Goal: Task Accomplishment & Management: Complete application form

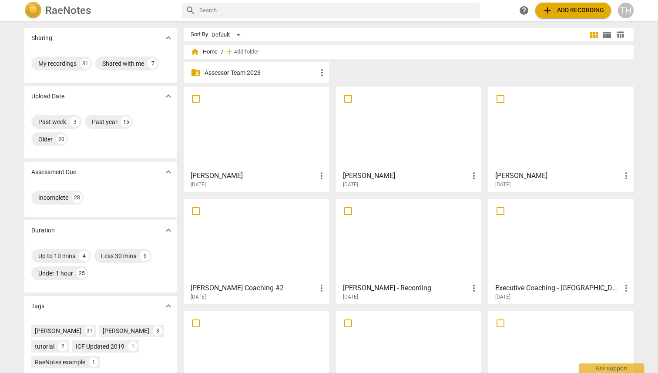
click at [381, 122] on div at bounding box center [408, 128] width 139 height 77
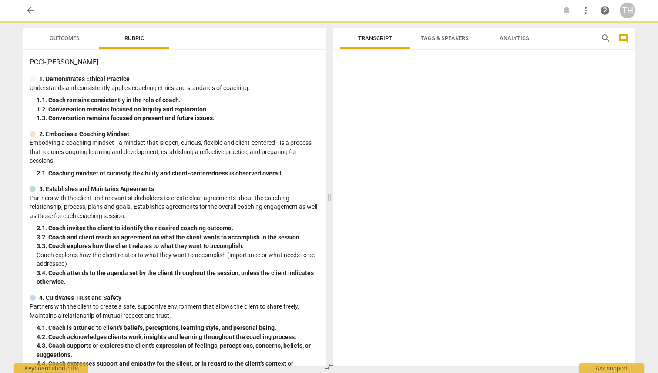
click at [381, 122] on div at bounding box center [484, 210] width 302 height 312
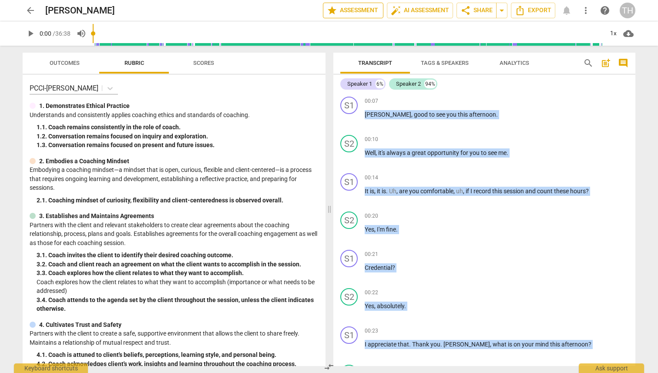
click at [356, 9] on span "star Assessment" at bounding box center [353, 10] width 53 height 10
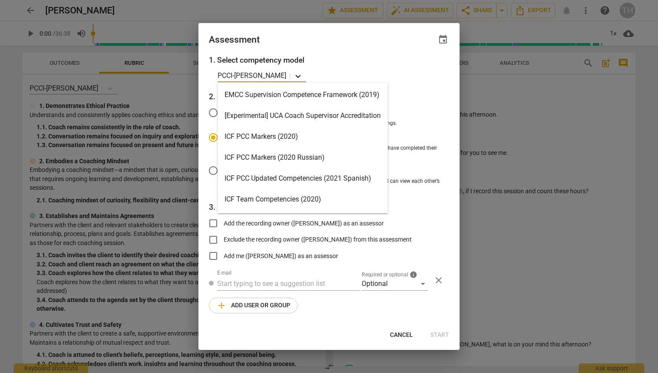
click at [294, 75] on icon at bounding box center [298, 76] width 9 height 9
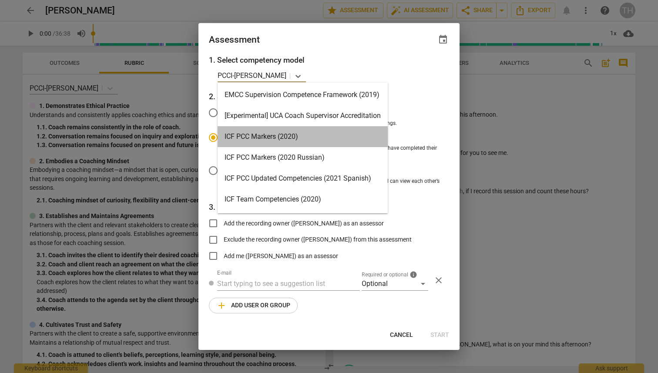
click at [279, 136] on div "ICF PCC Markers (2020)" at bounding box center [303, 136] width 170 height 21
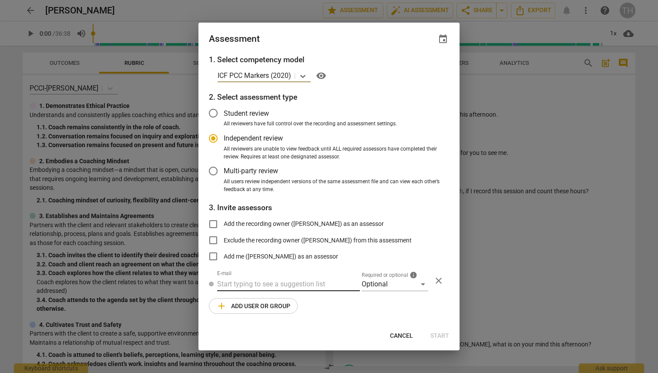
radio input "false"
click at [231, 284] on input "text" at bounding box center [288, 284] width 143 height 14
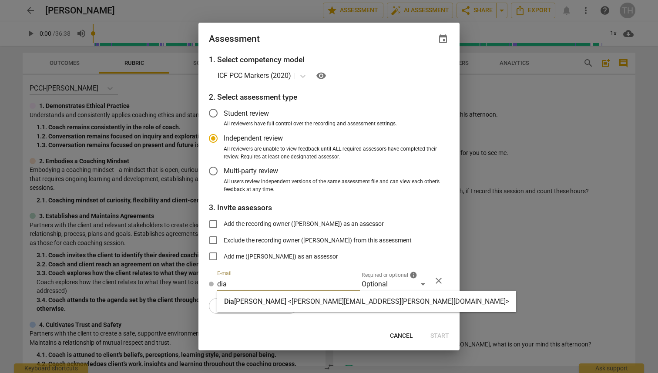
type input "dia"
click at [235, 299] on strong "[PERSON_NAME] <[PERSON_NAME][EMAIL_ADDRESS][PERSON_NAME][DOMAIN_NAME]>" at bounding box center [371, 301] width 275 height 8
radio input "false"
type input "[PERSON_NAME] <[PERSON_NAME][EMAIL_ADDRESS][PERSON_NAME][DOMAIN_NAME]>"
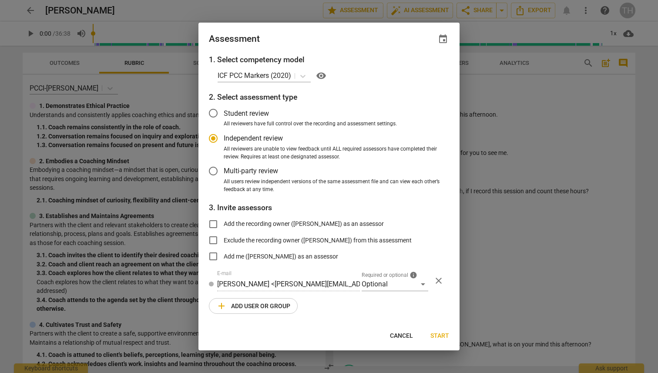
click at [231, 303] on span "add Add user or group" at bounding box center [253, 306] width 74 height 10
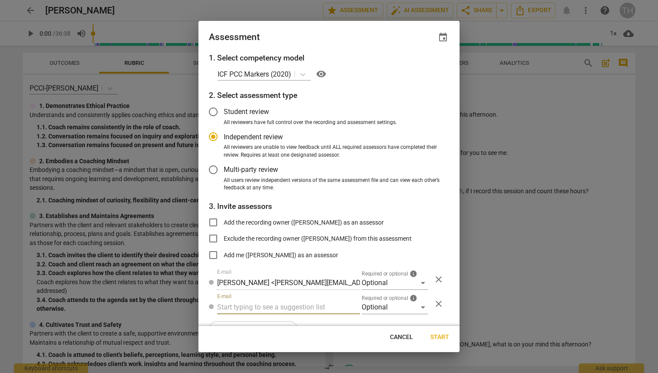
radio input "false"
type input "[PERSON_NAME]"
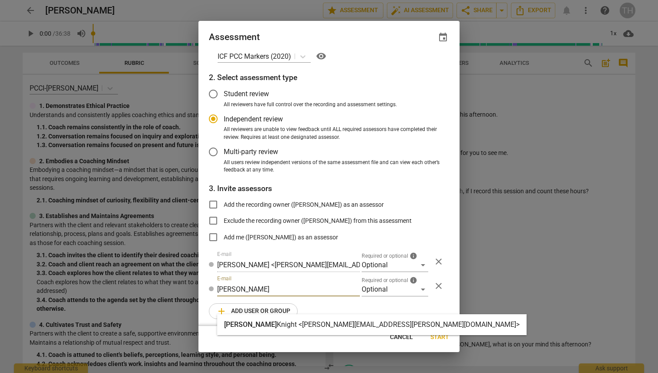
radio input "false"
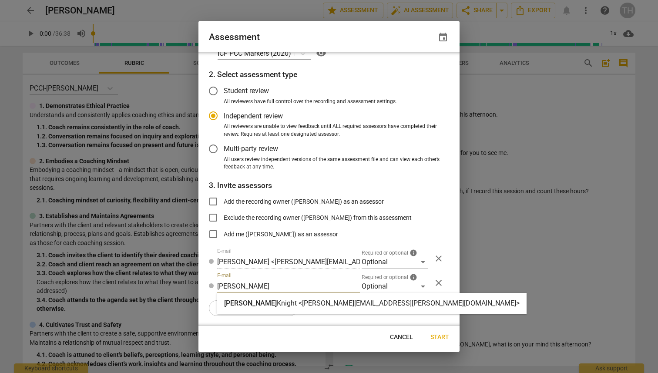
type input "[PERSON_NAME]"
click at [235, 305] on span "[PERSON_NAME]" at bounding box center [250, 303] width 53 height 8
radio input "false"
type input "[PERSON_NAME] <[PERSON_NAME][EMAIL_ADDRESS][PERSON_NAME][DOMAIN_NAME]>"
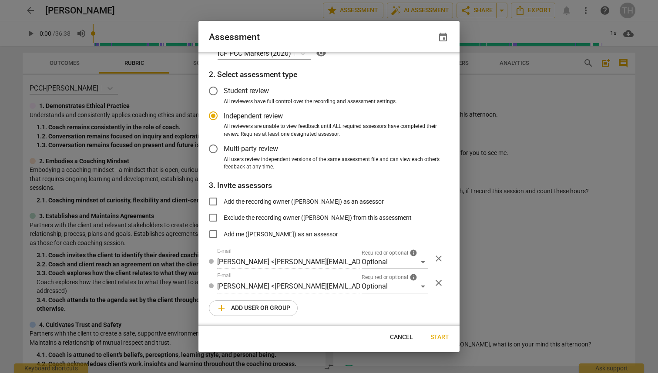
click at [233, 307] on span "add Add user or group" at bounding box center [253, 308] width 74 height 10
radio input "false"
type input "[PERSON_NAME]"
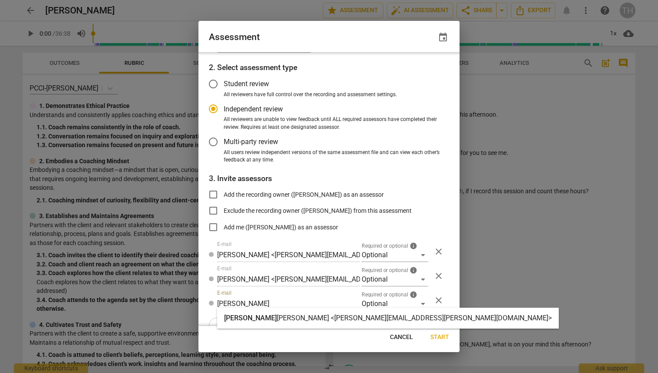
radio input "false"
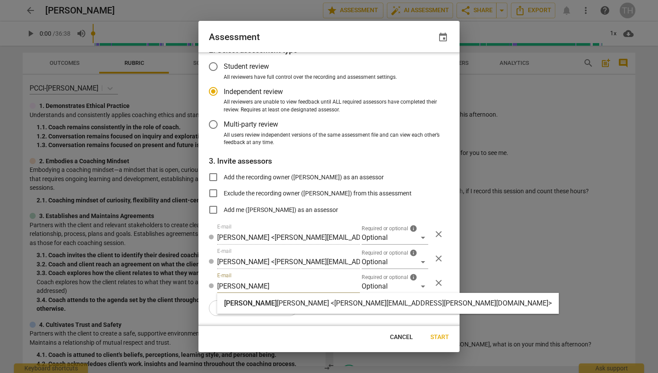
type input "[PERSON_NAME]"
click at [236, 305] on span "[PERSON_NAME]" at bounding box center [250, 303] width 53 height 8
radio input "false"
type input "[PERSON_NAME] <[PERSON_NAME][EMAIL_ADDRESS][PERSON_NAME][DOMAIN_NAME]>"
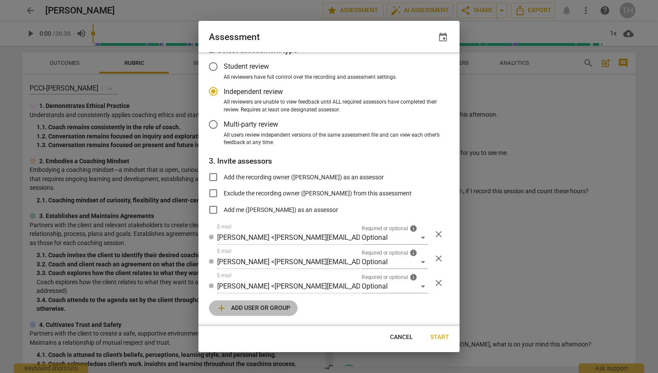
click at [231, 305] on span "add Add user or group" at bounding box center [253, 308] width 74 height 10
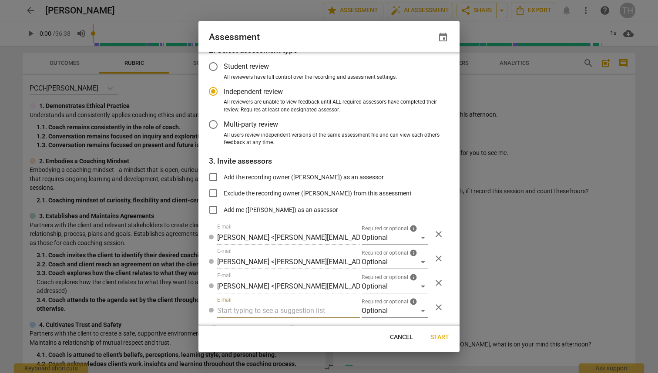
radio input "false"
type input "[PERSON_NAME]"
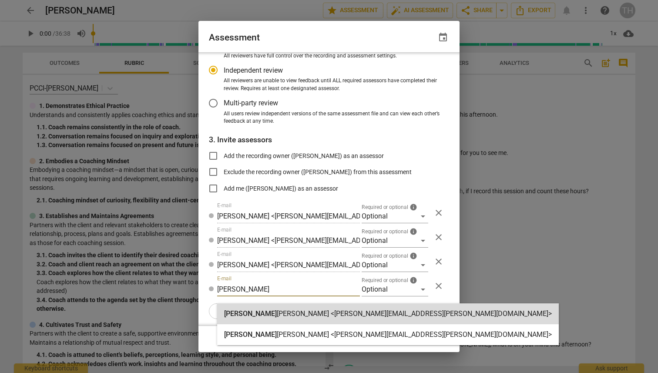
radio input "false"
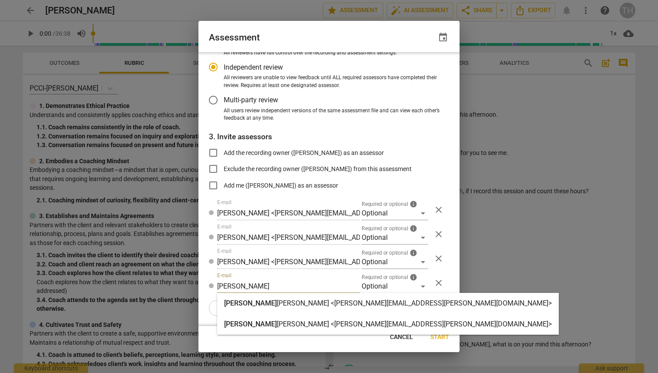
type input "[PERSON_NAME]"
click at [234, 297] on div "[PERSON_NAME] <[PERSON_NAME][EMAIL_ADDRESS][PERSON_NAME][DOMAIN_NAME]>" at bounding box center [388, 303] width 342 height 21
radio input "false"
type input "[PERSON_NAME] <[PERSON_NAME][EMAIL_ADDRESS][PERSON_NAME][DOMAIN_NAME]>"
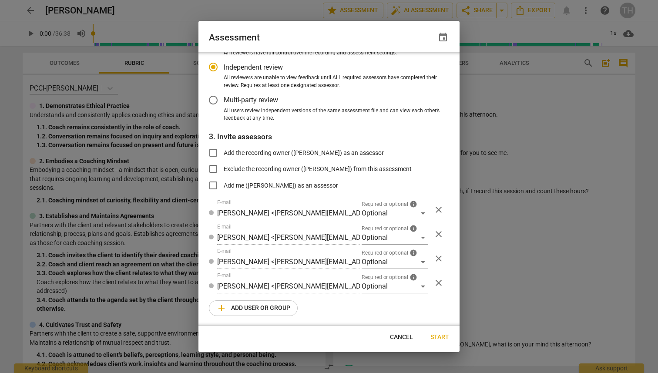
click at [232, 306] on span "add Add user or group" at bounding box center [253, 308] width 74 height 10
radio input "false"
type input "ro"
radio input "false"
type input "[PERSON_NAME]"
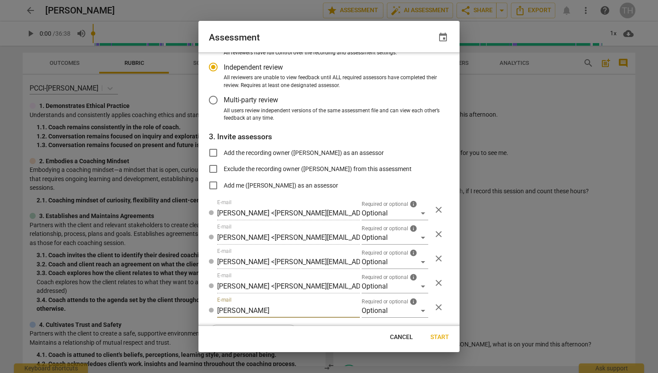
scroll to position [94, 0]
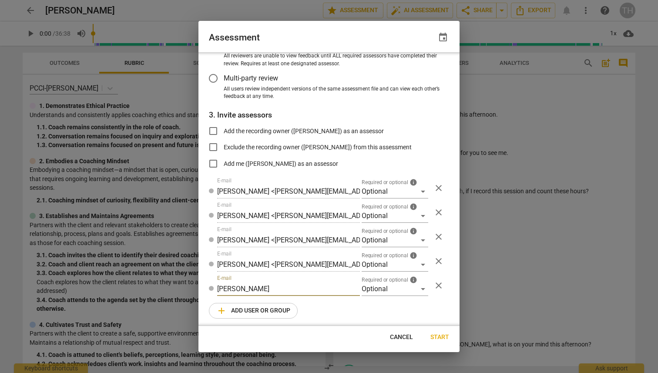
radio input "false"
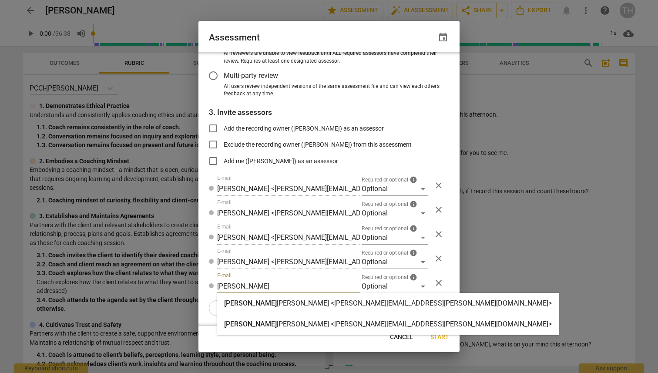
type input "[PERSON_NAME]"
click at [236, 322] on span "[PERSON_NAME]" at bounding box center [250, 324] width 53 height 8
radio input "false"
type input "[PERSON_NAME] <[PERSON_NAME][EMAIL_ADDRESS][PERSON_NAME][DOMAIN_NAME]>"
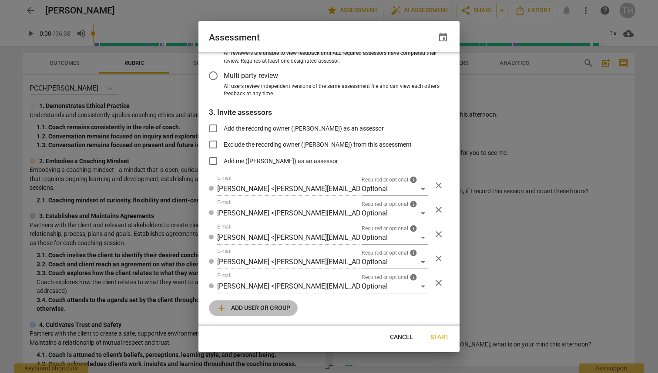
click at [242, 306] on span "add Add user or group" at bounding box center [253, 308] width 74 height 10
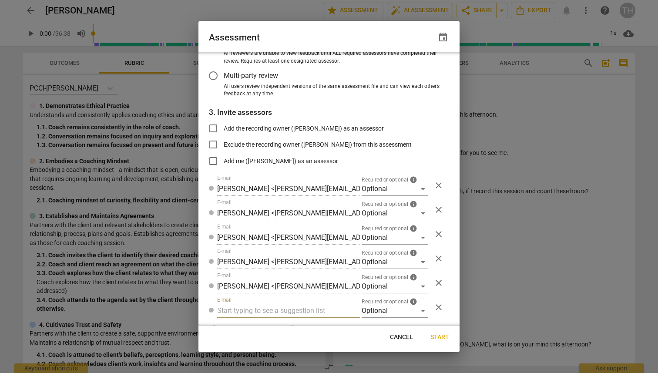
radio input "false"
type input "[PERSON_NAME][EMAIL_ADDRESS][PERSON_NAME]"
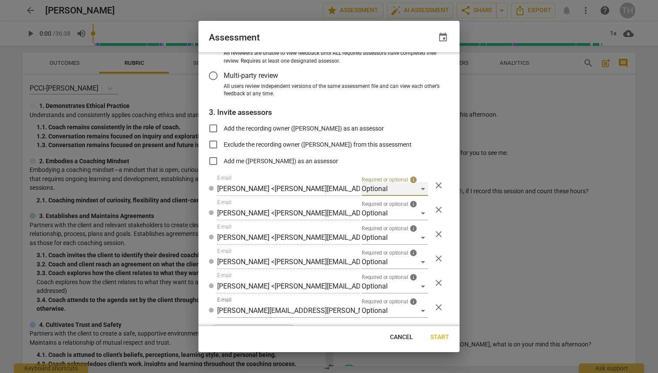
click at [420, 188] on div "Optional" at bounding box center [395, 189] width 67 height 14
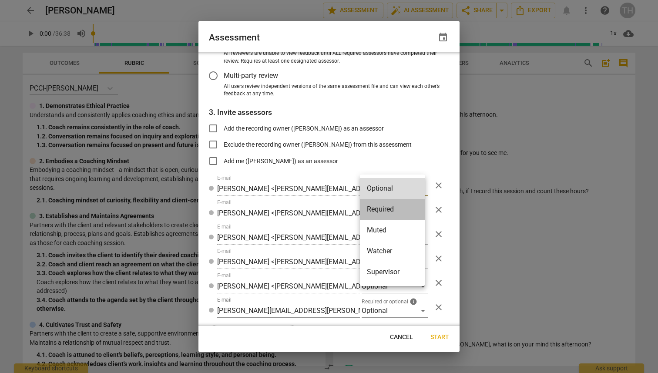
click at [394, 206] on li "Required" at bounding box center [392, 209] width 65 height 21
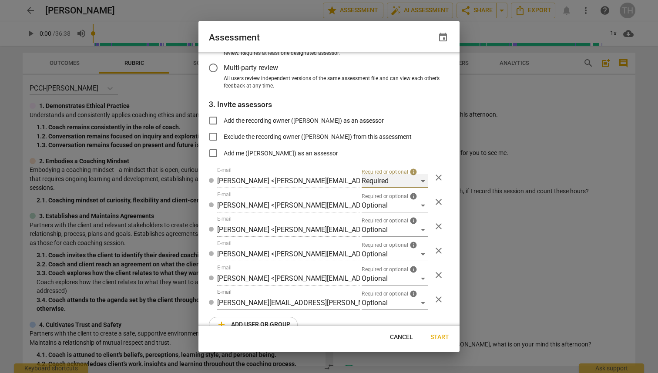
scroll to position [118, 0]
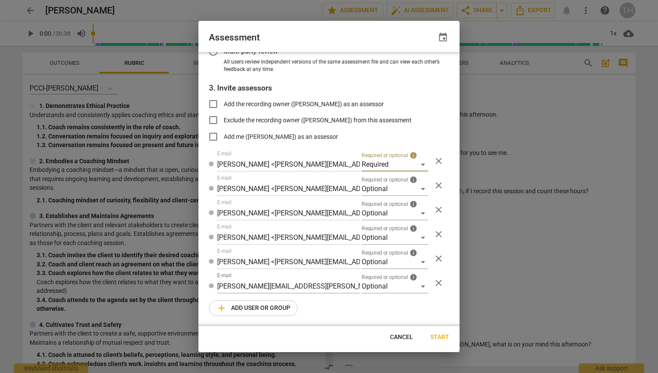
click at [253, 307] on span "add Add user or group" at bounding box center [253, 308] width 74 height 10
radio input "false"
type input "co"
radio input "false"
type input "[PERSON_NAME]"
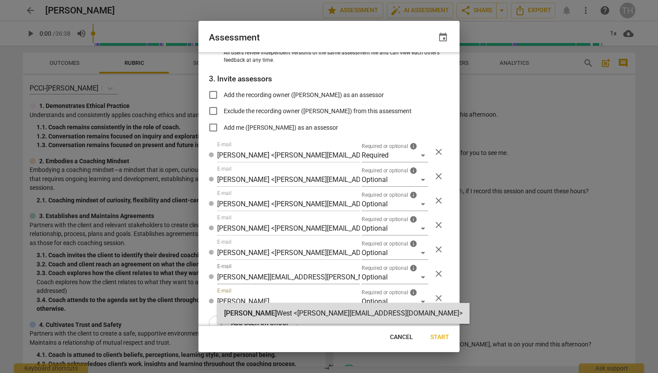
radio input "false"
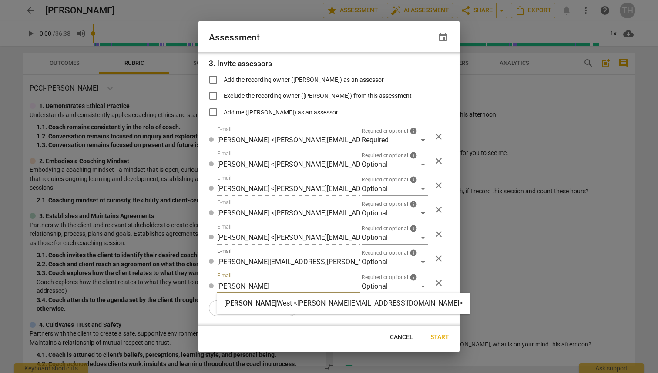
type input "[PERSON_NAME]"
click at [242, 305] on span "[PERSON_NAME]" at bounding box center [250, 303] width 53 height 8
radio input "false"
type input "[PERSON_NAME] <[PERSON_NAME][EMAIL_ADDRESS][DOMAIN_NAME]>"
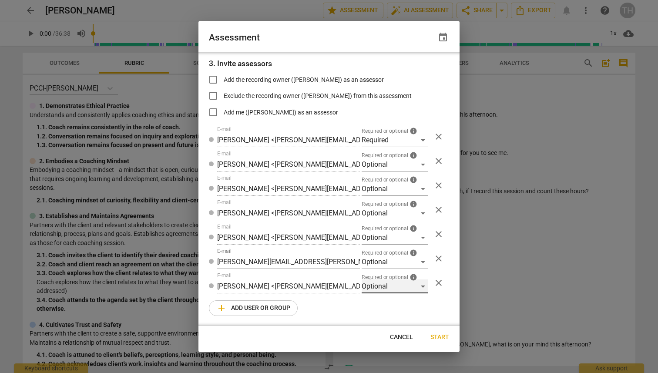
click at [419, 285] on div "Optional" at bounding box center [395, 286] width 67 height 14
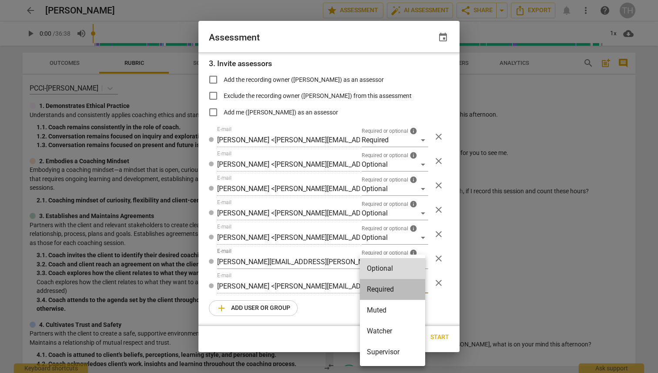
click at [392, 290] on li "Required" at bounding box center [392, 289] width 65 height 21
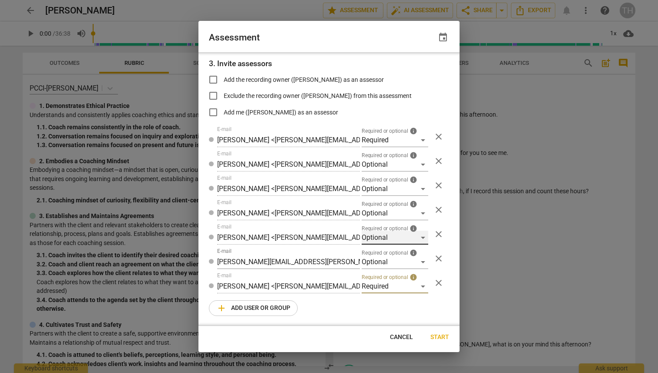
click at [419, 235] on div "Optional" at bounding box center [395, 238] width 67 height 14
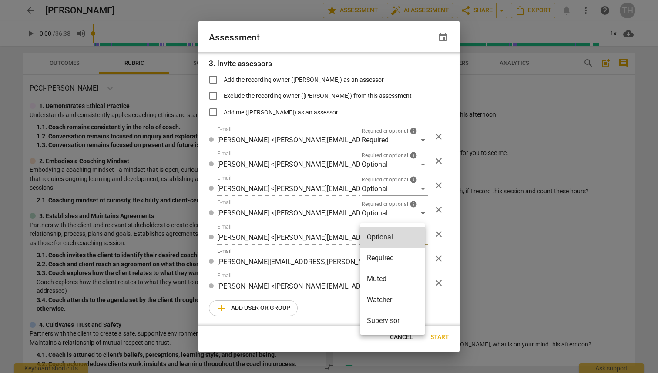
click at [380, 258] on li "Required" at bounding box center [392, 258] width 65 height 21
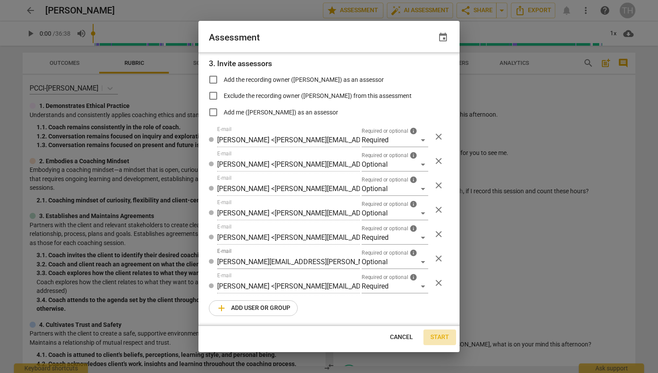
click at [439, 336] on span "Start" at bounding box center [439, 337] width 19 height 9
radio input "false"
type input "[PERSON_NAME] <[PERSON_NAME][EMAIL_ADDRESS][PERSON_NAME][DOMAIN_NAME]>"
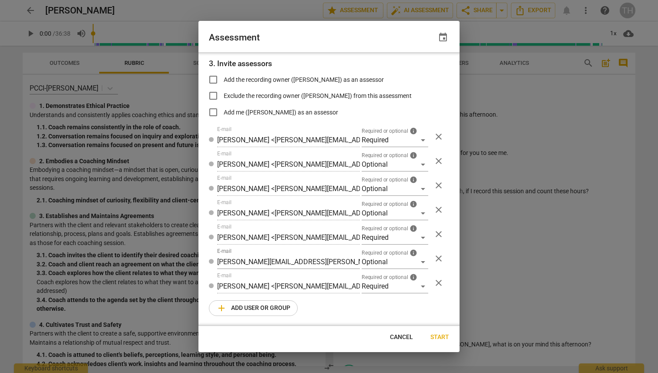
type input "[PERSON_NAME] <[PERSON_NAME][EMAIL_ADDRESS][PERSON_NAME][DOMAIN_NAME]>"
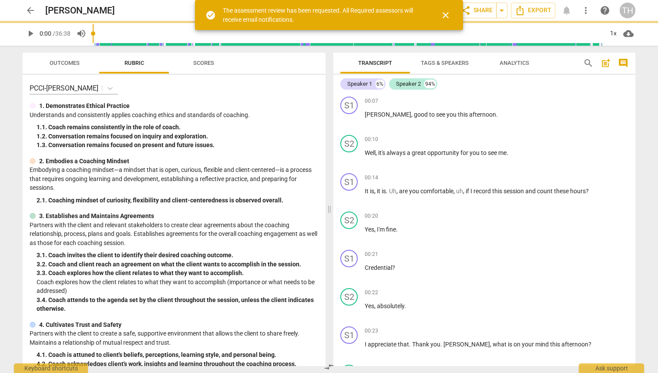
scroll to position [90, 0]
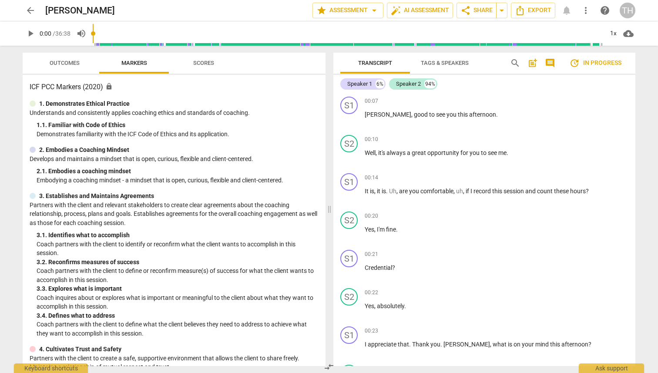
click at [29, 10] on span "arrow_back" at bounding box center [30, 10] width 10 height 10
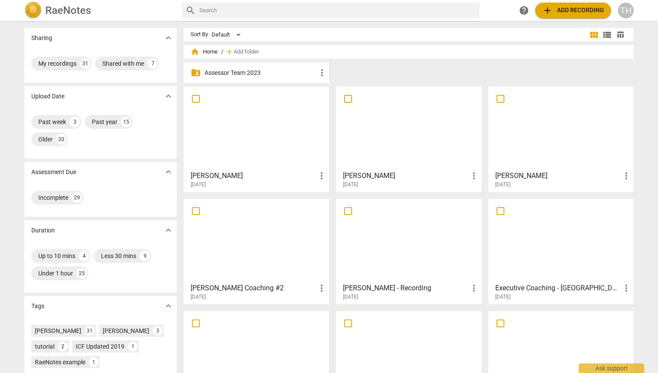
click at [545, 139] on div at bounding box center [560, 128] width 139 height 77
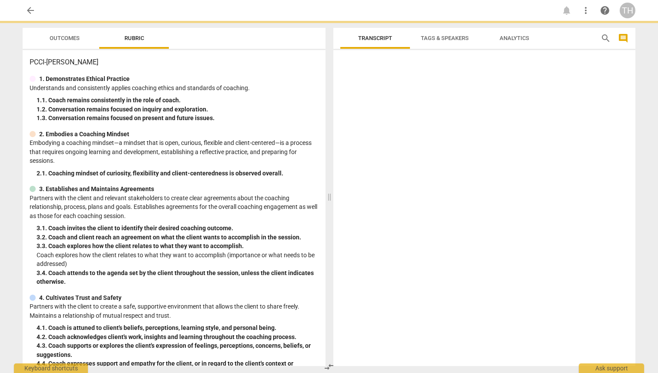
click at [545, 139] on div at bounding box center [484, 210] width 302 height 312
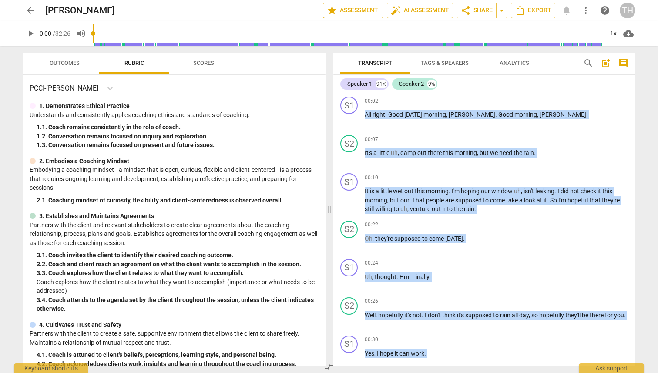
click at [361, 11] on span "star Assessment" at bounding box center [353, 10] width 53 height 10
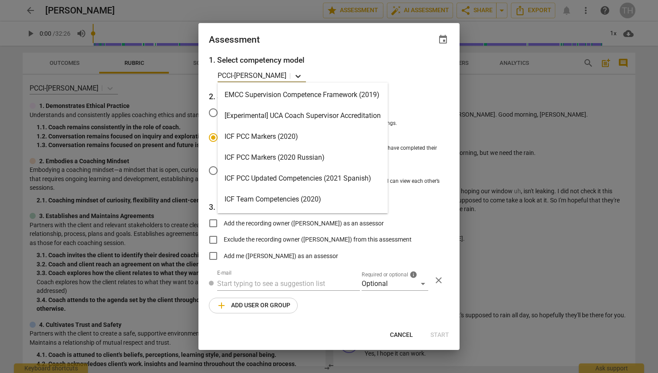
click at [295, 76] on icon at bounding box center [297, 76] width 5 height 3
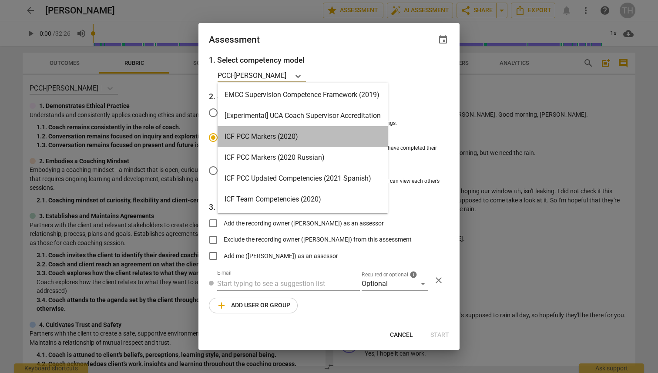
click at [275, 135] on div "ICF PCC Markers (2020)" at bounding box center [303, 136] width 170 height 21
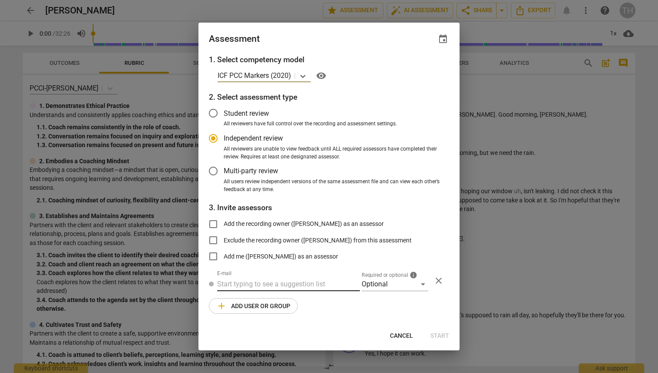
radio input "false"
click at [254, 287] on input "text" at bounding box center [288, 284] width 143 height 14
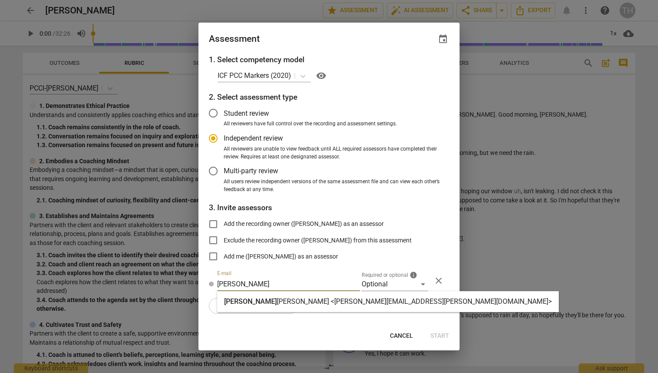
type input "[PERSON_NAME]"
click at [277, 302] on strong "[PERSON_NAME] <[PERSON_NAME][EMAIL_ADDRESS][PERSON_NAME][DOMAIN_NAME]>" at bounding box center [414, 301] width 275 height 8
radio input "false"
type input "[PERSON_NAME] <[PERSON_NAME][EMAIL_ADDRESS][PERSON_NAME][DOMAIN_NAME]>"
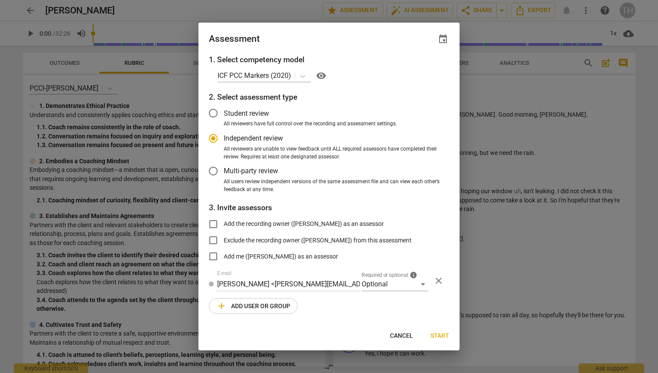
click at [244, 305] on span "add Add user or group" at bounding box center [253, 306] width 74 height 10
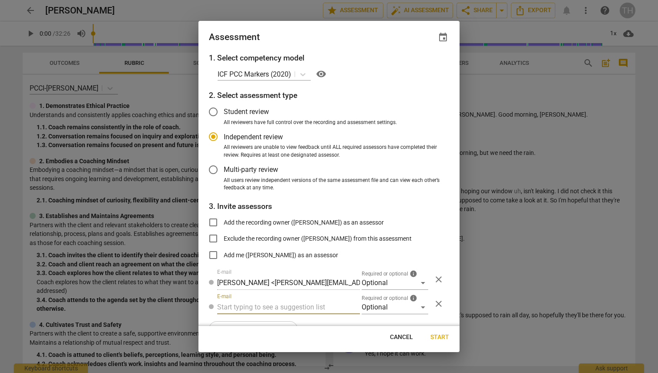
radio input "false"
click at [237, 308] on input "text" at bounding box center [288, 307] width 143 height 14
type input "conn"
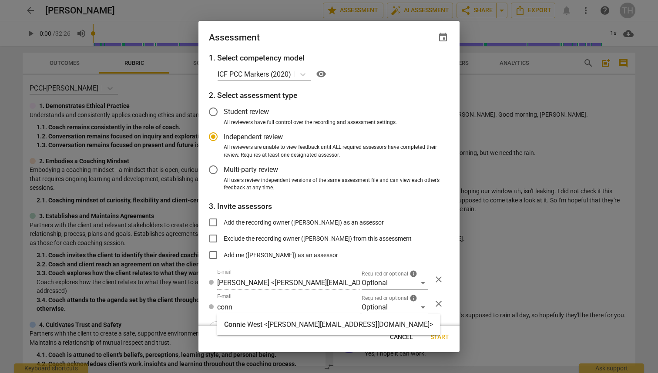
click at [235, 327] on span "Conn" at bounding box center [232, 324] width 16 height 8
radio input "false"
type input "[PERSON_NAME] <[PERSON_NAME][EMAIL_ADDRESS][DOMAIN_NAME]>"
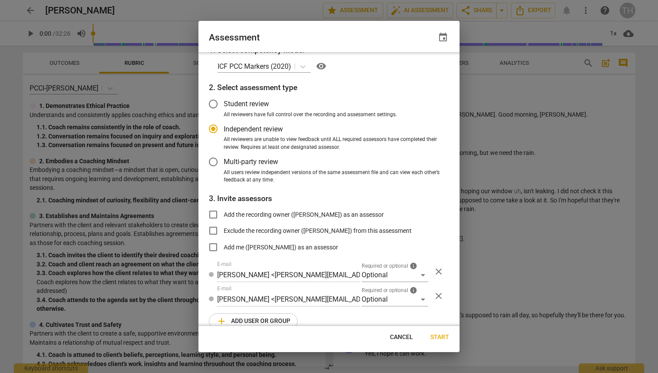
scroll to position [21, 0]
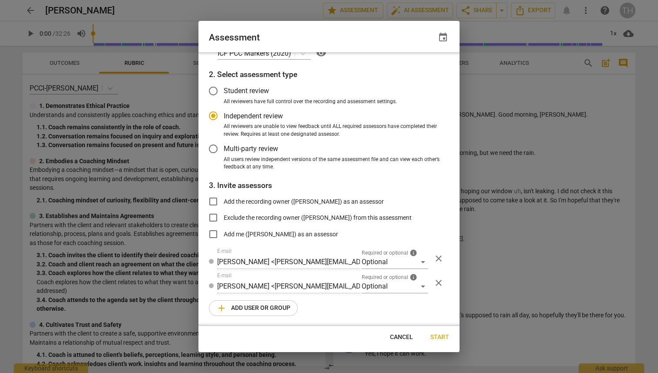
click at [236, 307] on span "add Add user or group" at bounding box center [253, 308] width 74 height 10
radio input "false"
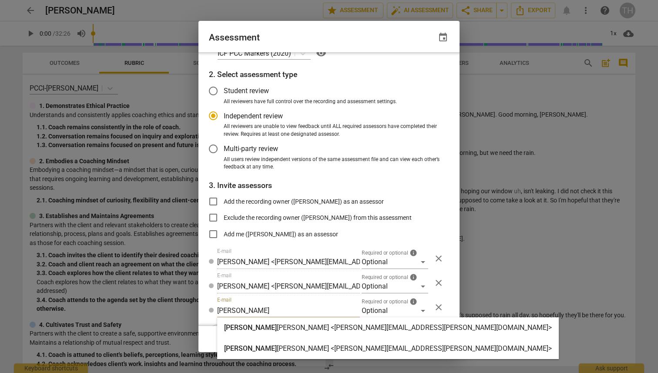
type input "[PERSON_NAME]"
click at [237, 324] on span "[PERSON_NAME]" at bounding box center [250, 327] width 53 height 8
radio input "false"
type input "[PERSON_NAME] <[PERSON_NAME][EMAIL_ADDRESS][PERSON_NAME][DOMAIN_NAME]>"
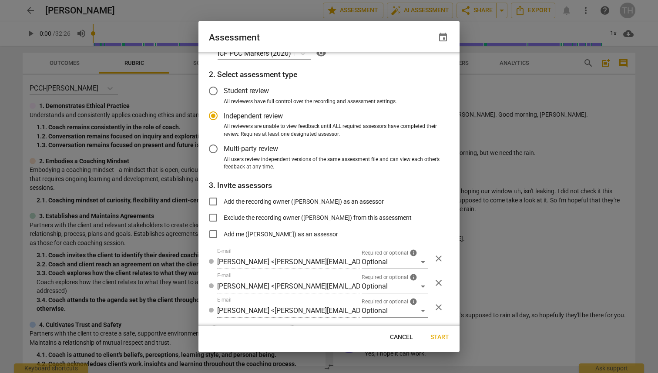
scroll to position [45, 0]
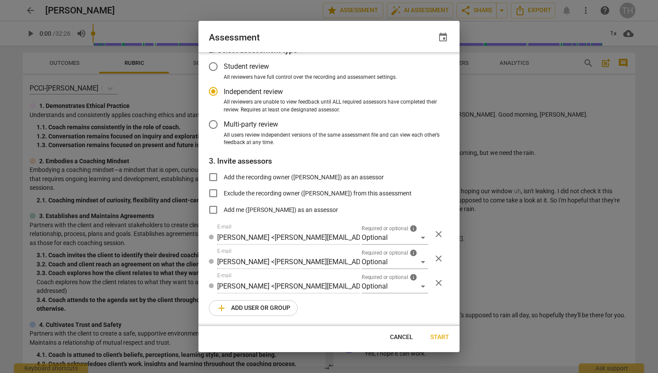
click at [238, 308] on span "add Add user or group" at bounding box center [253, 308] width 74 height 10
radio input "false"
type input "[PERSON_NAME]"
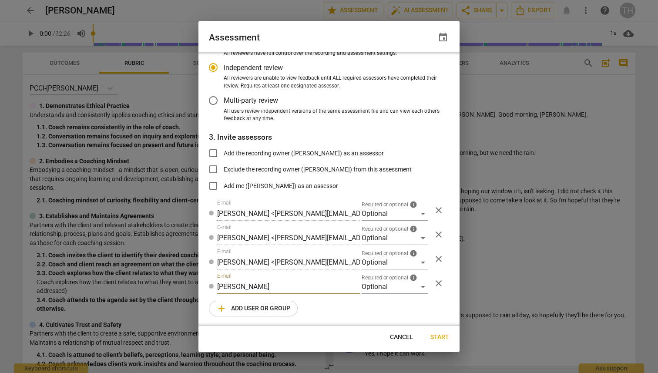
radio input "false"
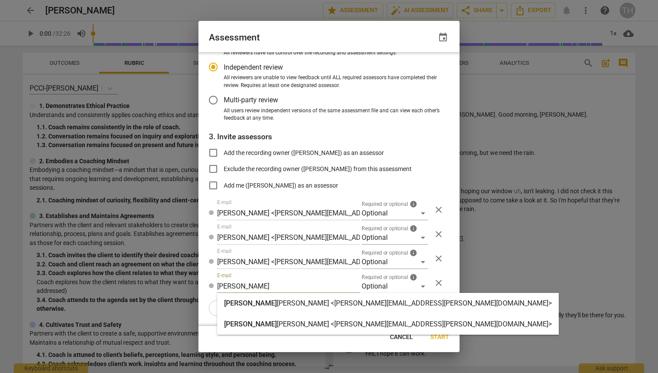
type input "[PERSON_NAME]"
click at [244, 319] on div "[PERSON_NAME] <[PERSON_NAME][EMAIL_ADDRESS][PERSON_NAME][DOMAIN_NAME]>" at bounding box center [388, 324] width 328 height 10
radio input "false"
type input "[PERSON_NAME] <[PERSON_NAME][EMAIL_ADDRESS][PERSON_NAME][DOMAIN_NAME]>"
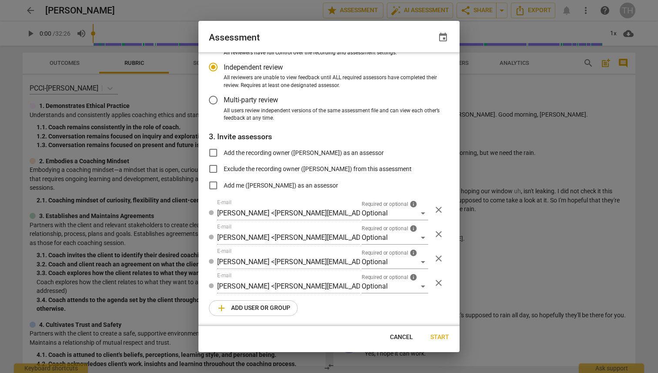
click at [243, 308] on span "add Add user or group" at bounding box center [253, 308] width 74 height 10
radio input "false"
type input "[PERSON_NAME]"
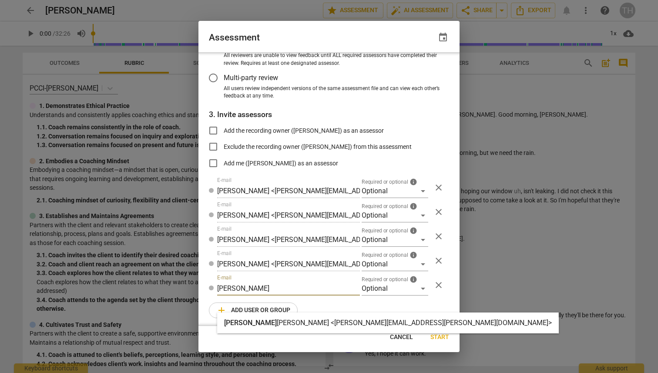
radio input "false"
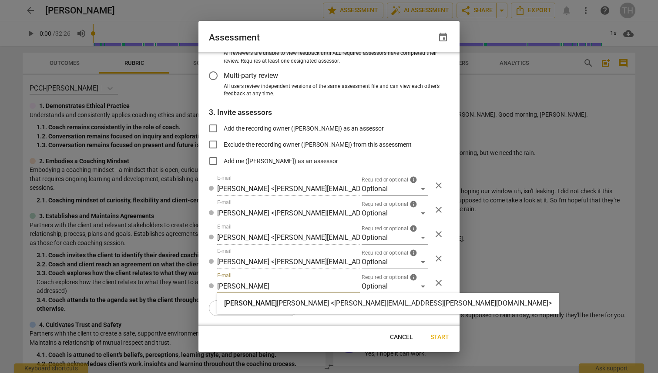
type input "[PERSON_NAME]"
click at [277, 306] on strong "[PERSON_NAME] <[PERSON_NAME][EMAIL_ADDRESS][PERSON_NAME][DOMAIN_NAME]>" at bounding box center [414, 303] width 275 height 8
radio input "false"
type input "[PERSON_NAME] <[PERSON_NAME][EMAIL_ADDRESS][PERSON_NAME][DOMAIN_NAME]>"
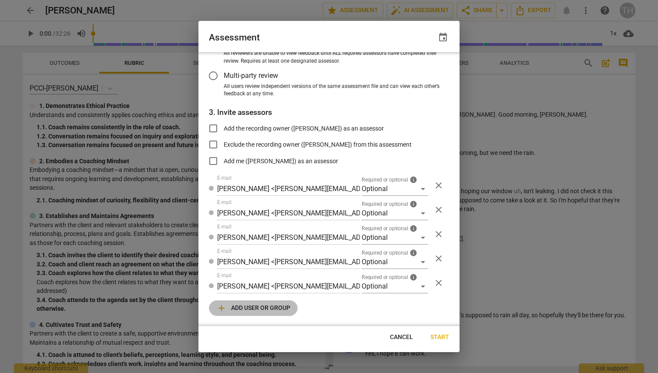
click at [242, 308] on span "add Add user or group" at bounding box center [253, 308] width 74 height 10
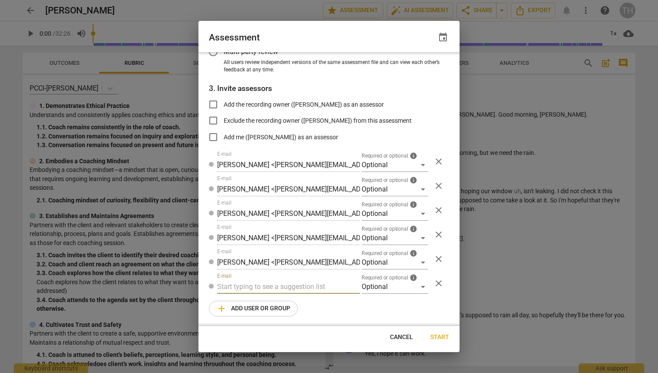
radio input "false"
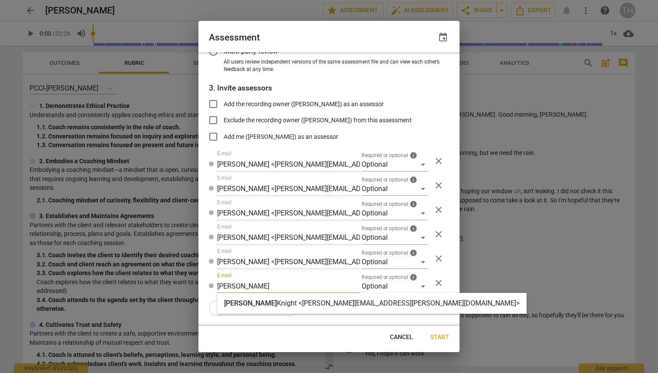
type input "[PERSON_NAME]"
click at [277, 304] on strong "Knight <[PERSON_NAME][EMAIL_ADDRESS][PERSON_NAME][DOMAIN_NAME]>" at bounding box center [398, 303] width 243 height 8
radio input "false"
type input "[PERSON_NAME] <[PERSON_NAME][EMAIL_ADDRESS][PERSON_NAME][DOMAIN_NAME]>"
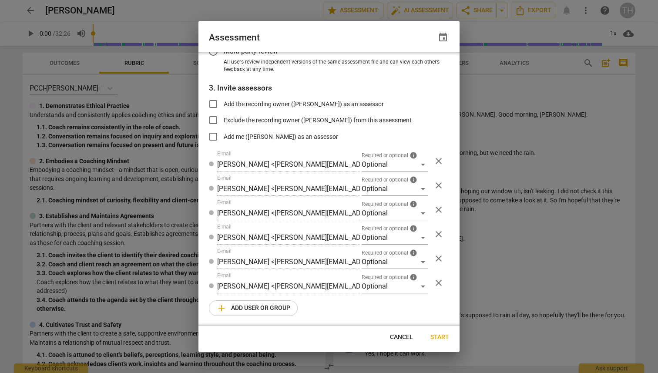
click at [242, 307] on span "add Add user or group" at bounding box center [253, 308] width 74 height 10
radio input "false"
type input "b"
radio input "false"
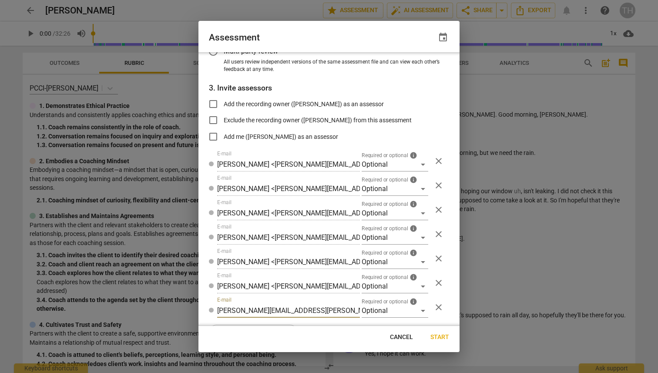
type input "[PERSON_NAME][EMAIL_ADDRESS][PERSON_NAME][DOMAIN_NAME]"
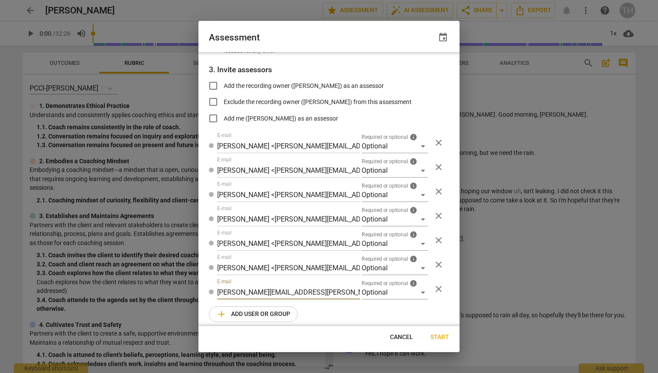
radio input "false"
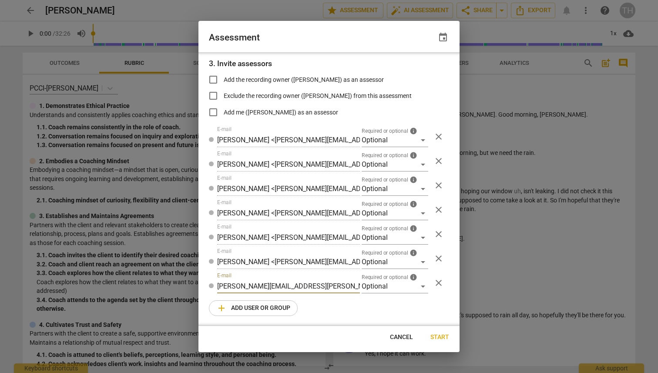
type input "[PERSON_NAME][EMAIL_ADDRESS][PERSON_NAME][DOMAIN_NAME]"
click at [238, 308] on span "add Add user or group" at bounding box center [253, 308] width 74 height 10
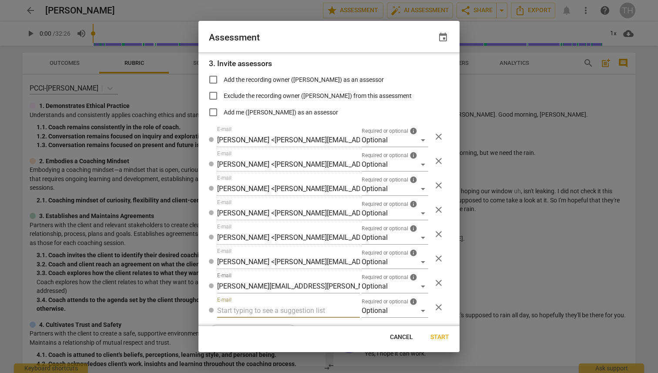
radio input "false"
type input "[PERSON_NAME]"
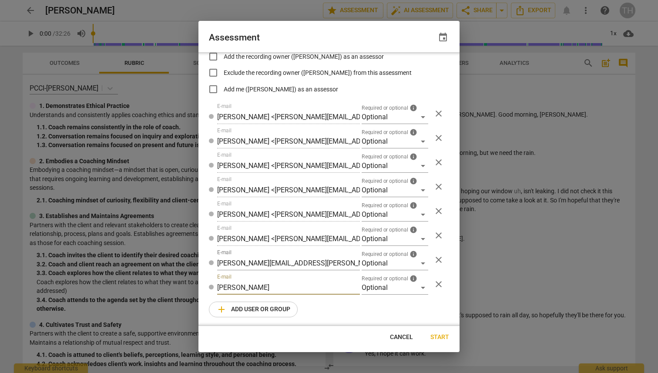
radio input "false"
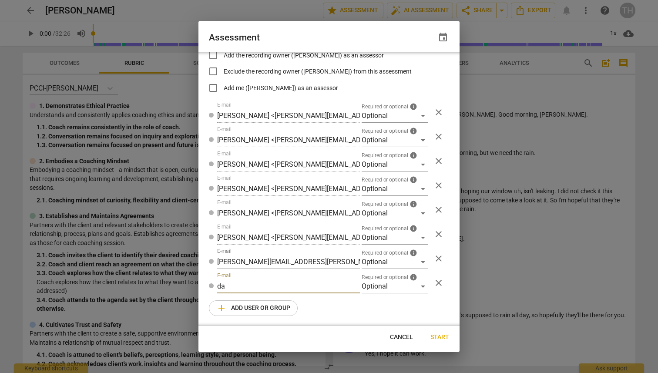
type input "d"
click at [438, 283] on span "close" at bounding box center [438, 283] width 10 height 10
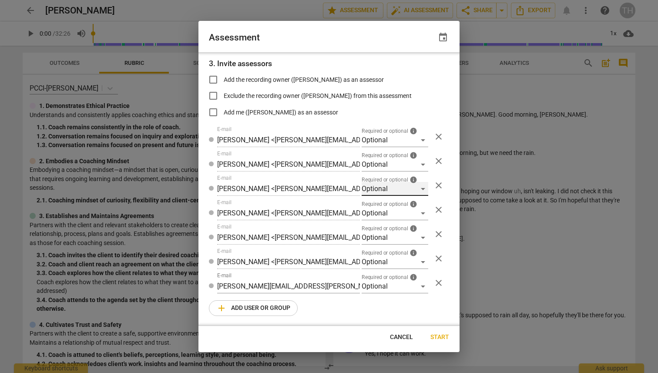
click at [417, 188] on div "Optional" at bounding box center [395, 189] width 67 height 14
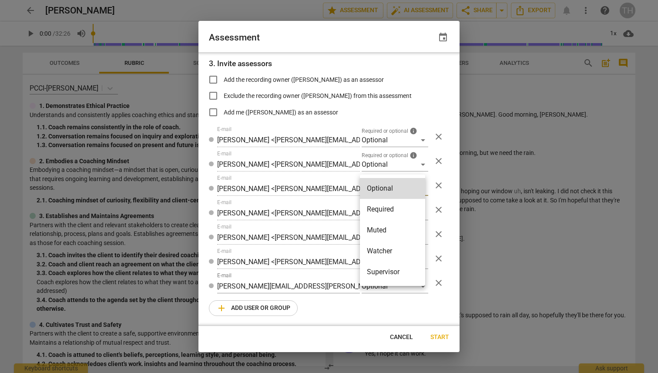
click at [395, 207] on li "Required" at bounding box center [392, 209] width 65 height 21
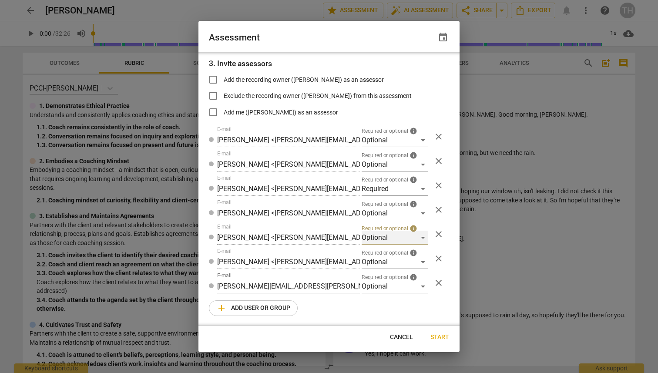
click at [420, 238] on div "Optional" at bounding box center [395, 238] width 67 height 14
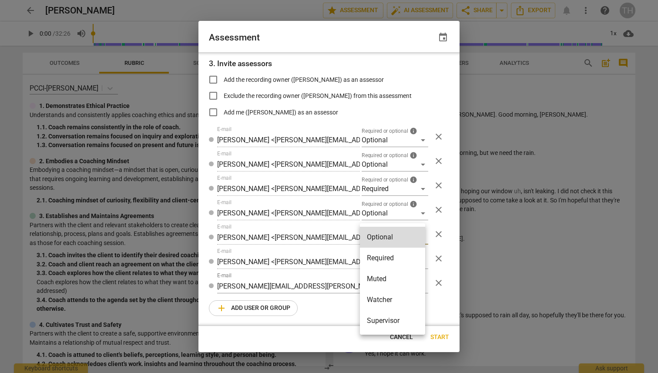
click at [382, 258] on li "Required" at bounding box center [392, 258] width 65 height 21
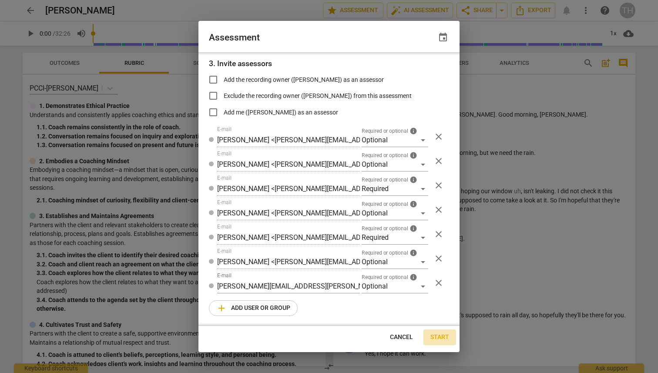
click at [443, 337] on span "Start" at bounding box center [439, 337] width 19 height 9
radio input "false"
type input "[PERSON_NAME] <[PERSON_NAME][EMAIL_ADDRESS][PERSON_NAME][DOMAIN_NAME]>"
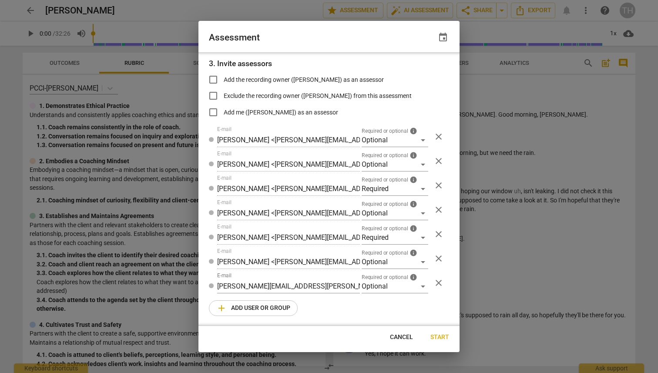
type input "[PERSON_NAME] <[PERSON_NAME][EMAIL_ADDRESS][PERSON_NAME][DOMAIN_NAME]>"
type input "[PERSON_NAME] <[PERSON_NAME][EMAIL_ADDRESS][DOMAIN_NAME]>"
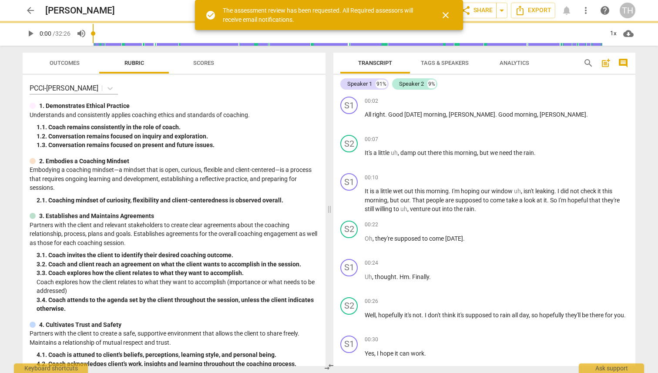
scroll to position [114, 0]
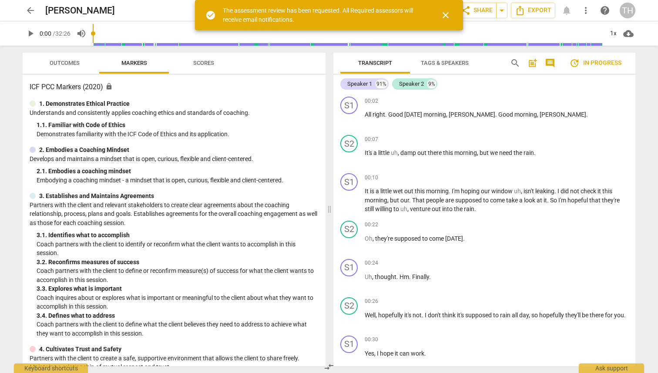
click at [29, 12] on span "arrow_back" at bounding box center [30, 10] width 10 height 10
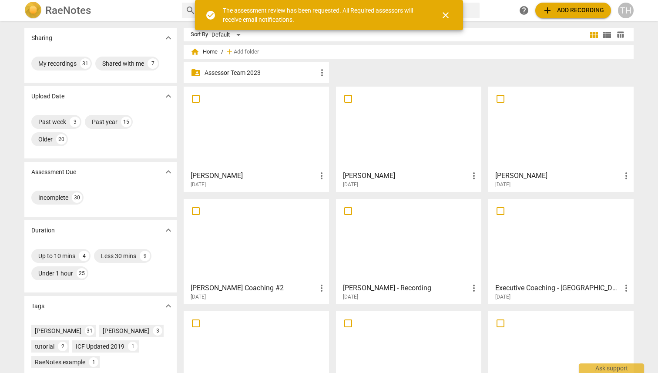
click at [248, 124] on div at bounding box center [256, 128] width 139 height 77
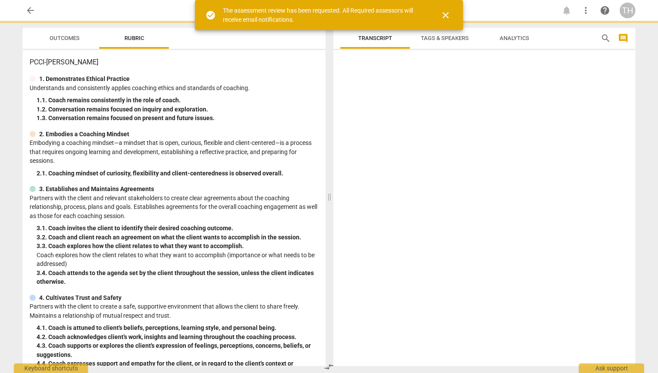
click at [248, 124] on div "PCCI-[PERSON_NAME] 1. Demonstrates Ethical Practice Understands and consistentl…" at bounding box center [174, 208] width 303 height 316
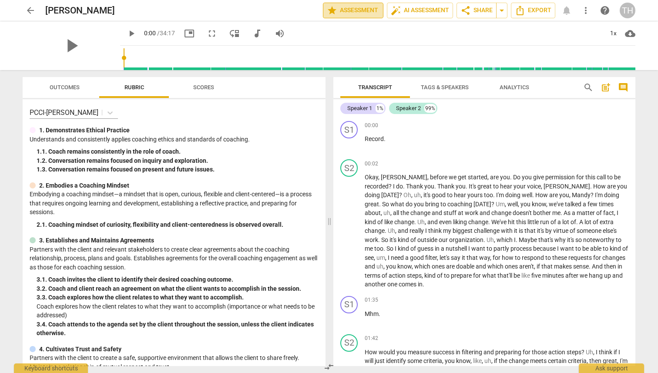
click at [354, 9] on span "star Assessment" at bounding box center [353, 10] width 53 height 10
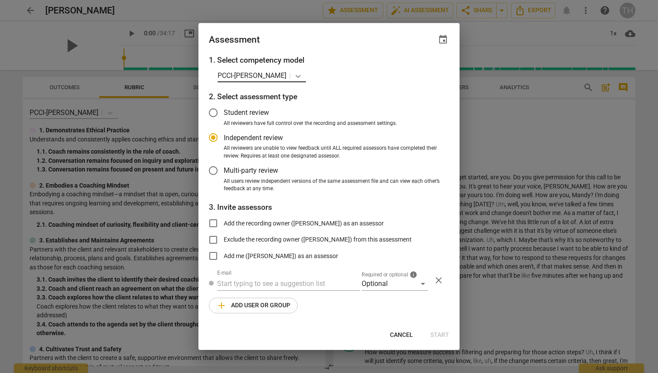
click at [294, 74] on icon at bounding box center [298, 76] width 9 height 9
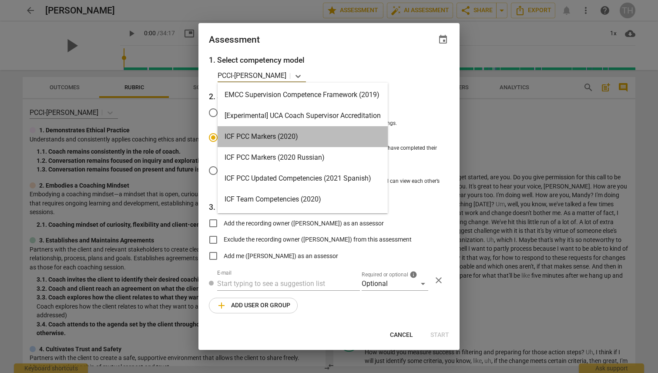
click at [279, 140] on div "ICF PCC Markers (2020)" at bounding box center [303, 136] width 170 height 21
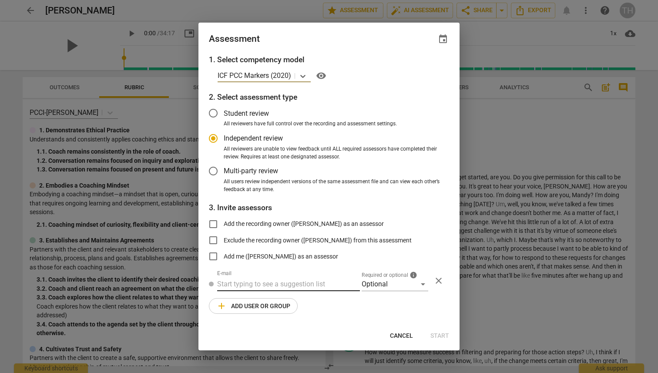
radio input "false"
click at [237, 285] on input "text" at bounding box center [288, 284] width 143 height 14
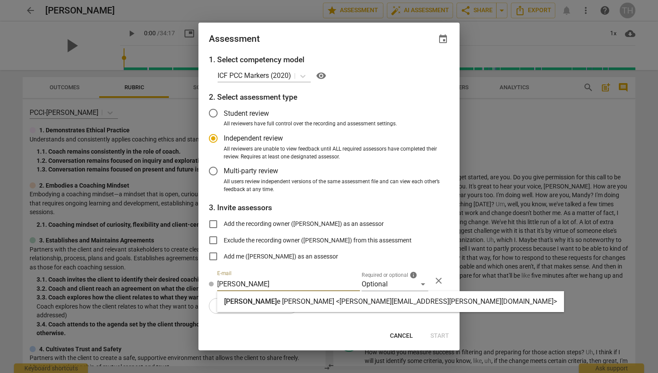
type input "[PERSON_NAME]"
click at [277, 300] on strong "e [PERSON_NAME] <[PERSON_NAME][EMAIL_ADDRESS][PERSON_NAME][DOMAIN_NAME]>" at bounding box center [417, 301] width 280 height 8
radio input "false"
type input "[PERSON_NAME] <[PERSON_NAME][EMAIL_ADDRESS][PERSON_NAME][DOMAIN_NAME]>"
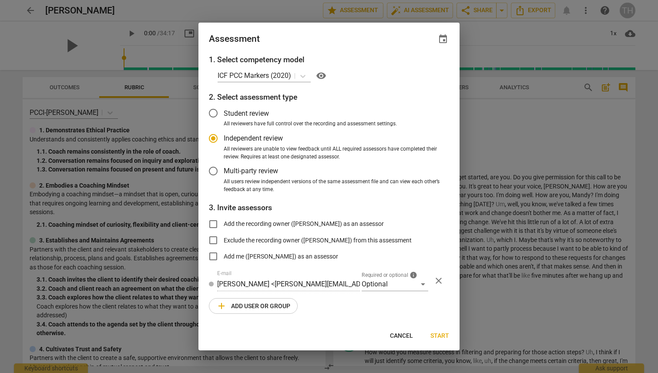
click at [243, 306] on span "add Add user or group" at bounding box center [253, 306] width 74 height 10
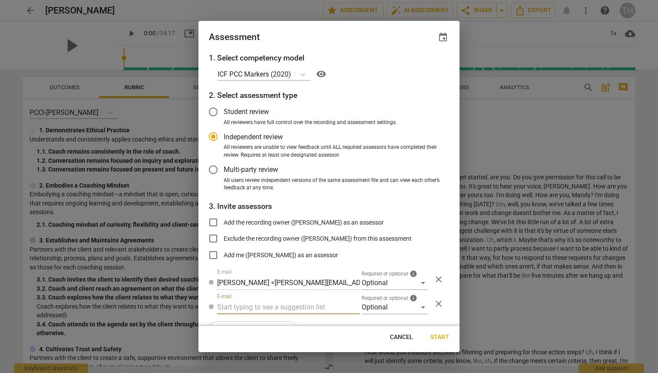
radio input "false"
type input "[PERSON_NAME]"
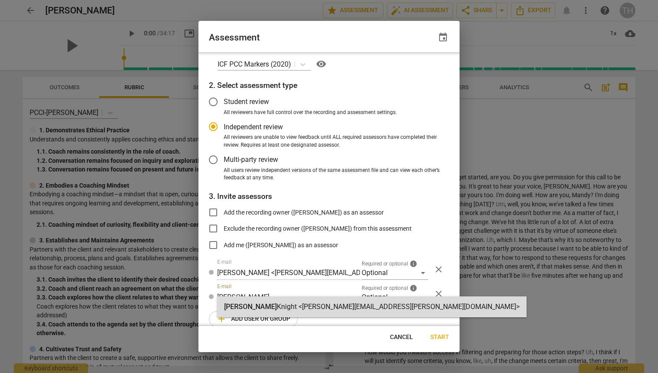
radio input "false"
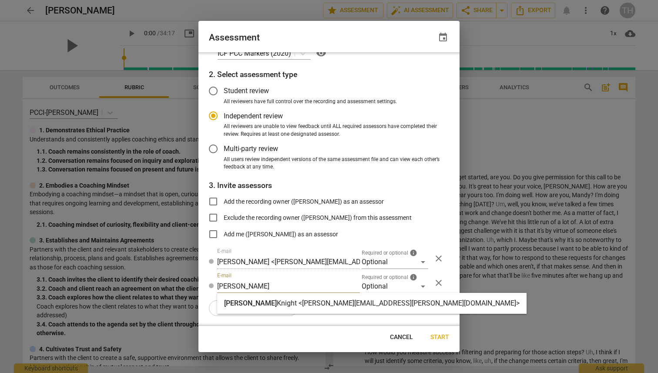
type input "[PERSON_NAME]"
click at [238, 305] on span "[PERSON_NAME]" at bounding box center [250, 303] width 53 height 8
radio input "false"
type input "[PERSON_NAME] <[PERSON_NAME][EMAIL_ADDRESS][PERSON_NAME][DOMAIN_NAME]>"
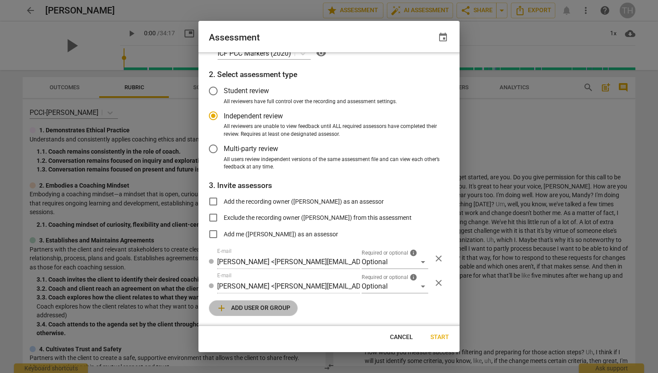
click at [238, 305] on span "add Add user or group" at bounding box center [253, 308] width 74 height 10
radio input "false"
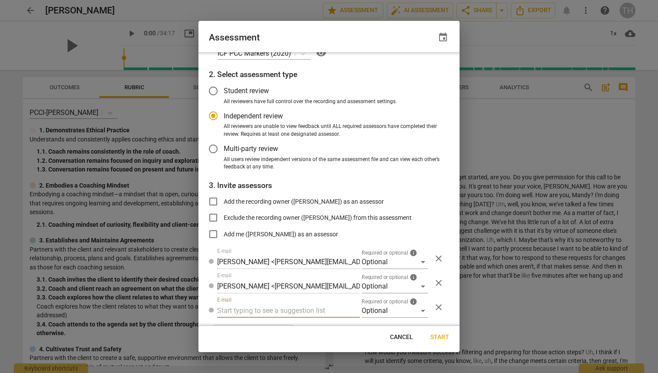
type input "k"
radio input "false"
type input "[PERSON_NAME]"
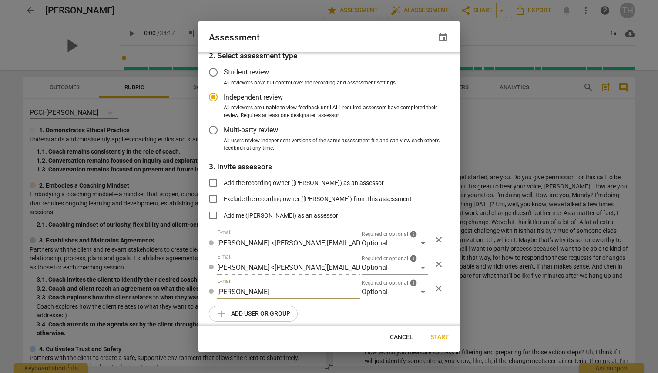
radio input "false"
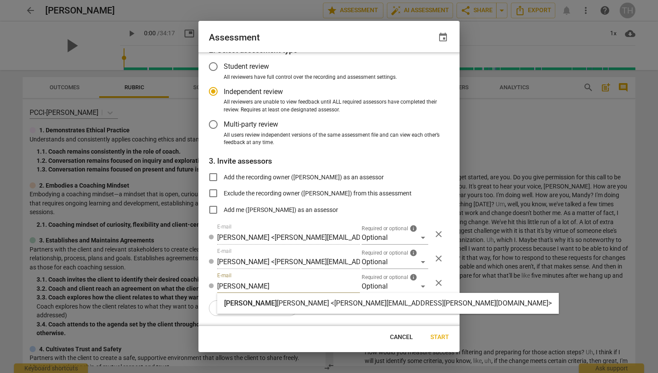
type input "[PERSON_NAME]"
click at [277, 301] on strong "[PERSON_NAME] <[PERSON_NAME][EMAIL_ADDRESS][PERSON_NAME][DOMAIN_NAME]>" at bounding box center [414, 303] width 275 height 8
radio input "false"
type input "[PERSON_NAME] <[PERSON_NAME][EMAIL_ADDRESS][PERSON_NAME][DOMAIN_NAME]>"
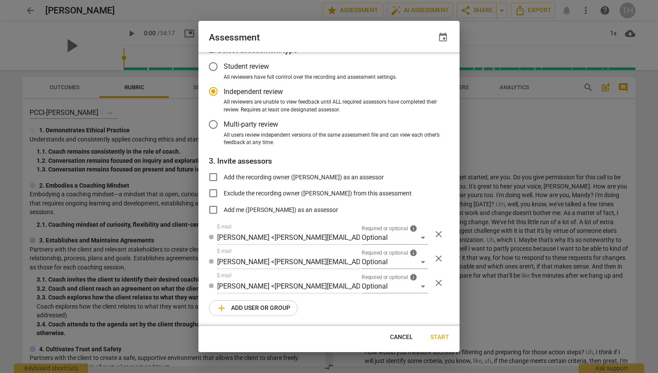
click at [238, 305] on span "add Add user or group" at bounding box center [253, 308] width 74 height 10
radio input "false"
type input "co"
radio input "false"
type input "conn"
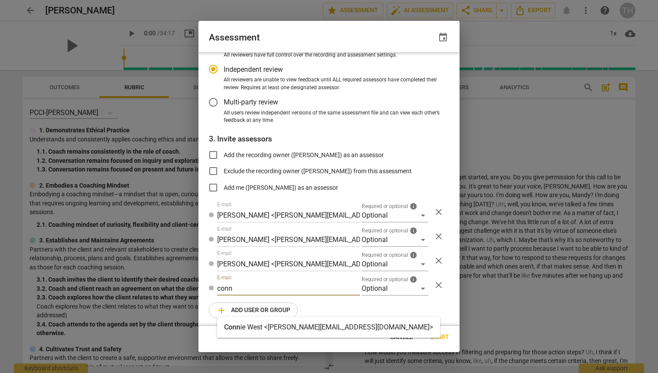
radio input "false"
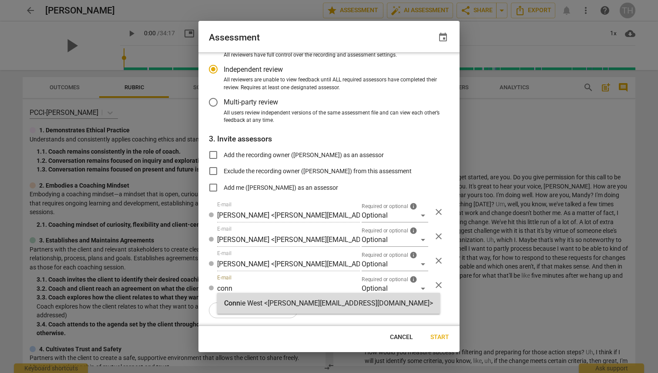
scroll to position [70, 0]
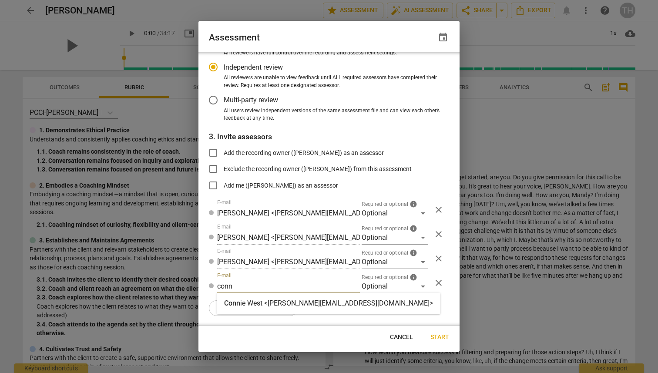
type input "conn"
click at [239, 306] on span "Conn" at bounding box center [232, 303] width 16 height 8
radio input "false"
type input "[PERSON_NAME] <[PERSON_NAME][EMAIL_ADDRESS][DOMAIN_NAME]>"
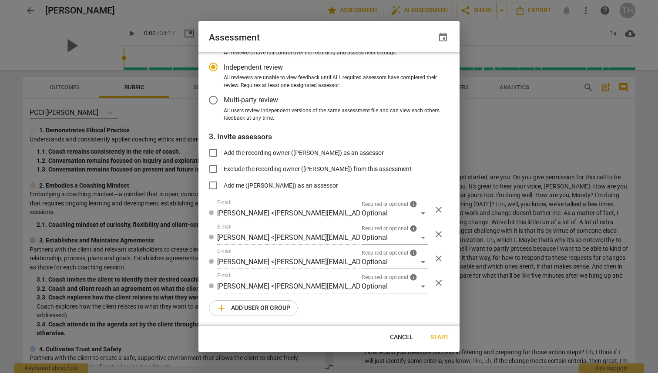
click at [239, 306] on span "add Add user or group" at bounding box center [253, 308] width 74 height 10
radio input "false"
type input "ro"
radio input "false"
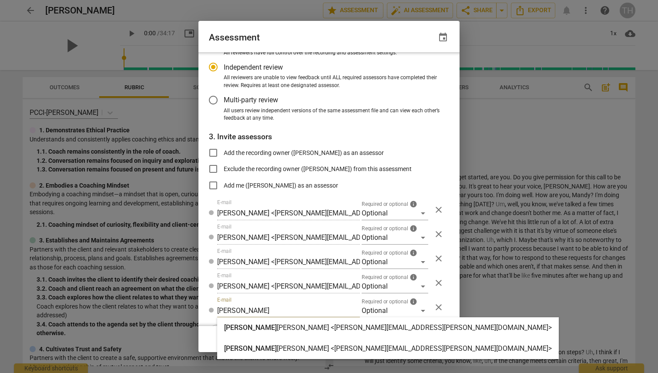
type input "[PERSON_NAME]"
click at [277, 324] on strong "[PERSON_NAME] <[PERSON_NAME][EMAIL_ADDRESS][PERSON_NAME][DOMAIN_NAME]>" at bounding box center [414, 327] width 275 height 8
radio input "false"
type input "[PERSON_NAME] <[PERSON_NAME][EMAIL_ADDRESS][PERSON_NAME][DOMAIN_NAME]>"
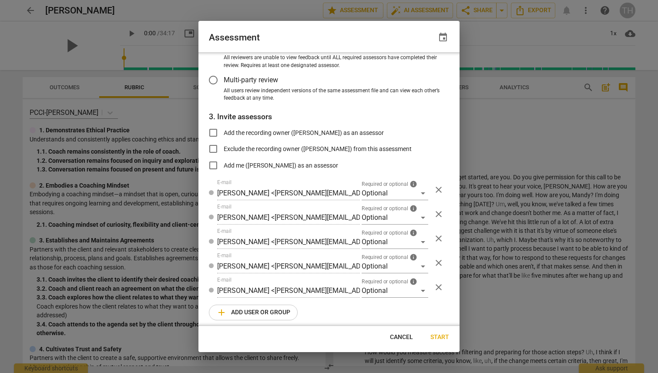
scroll to position [94, 0]
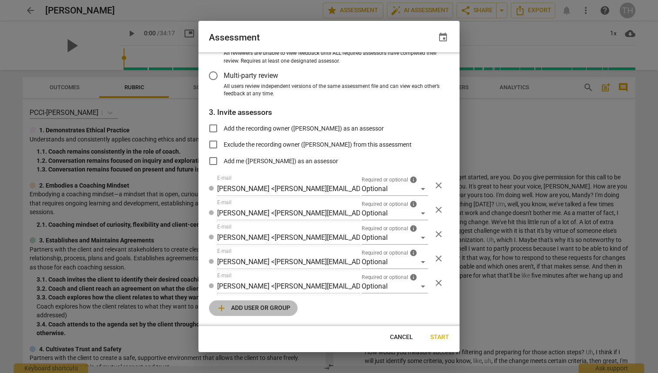
click at [246, 309] on span "add Add user or group" at bounding box center [253, 308] width 74 height 10
radio input "false"
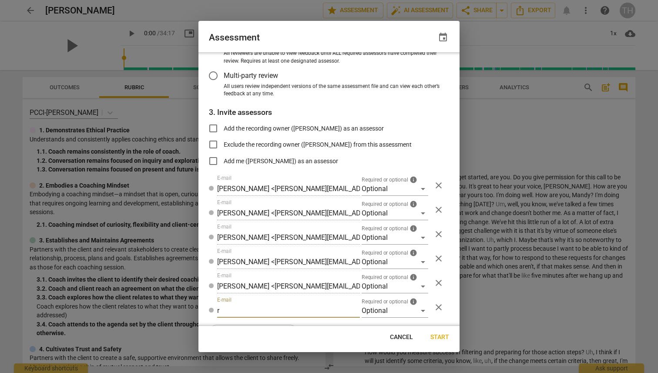
type input "ro"
radio input "false"
type input "[PERSON_NAME]"
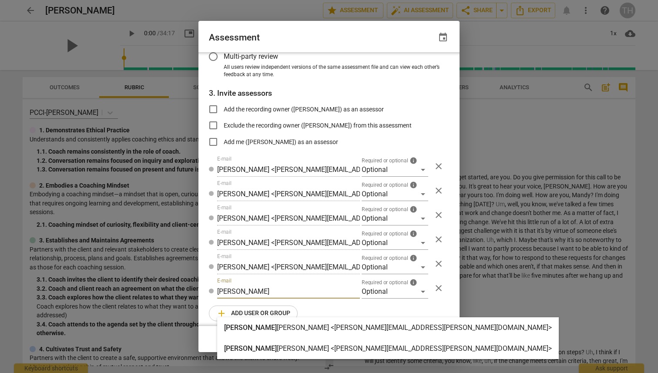
radio input "false"
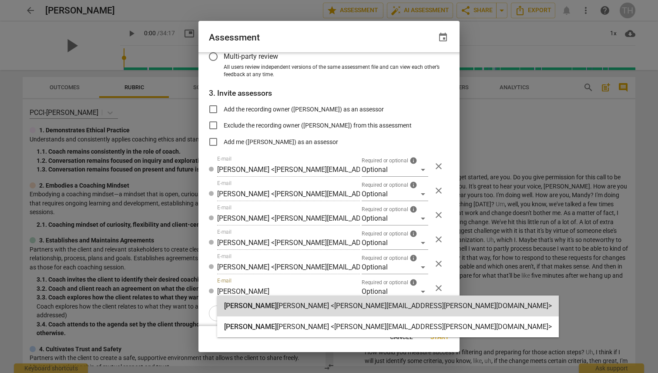
scroll to position [116, 0]
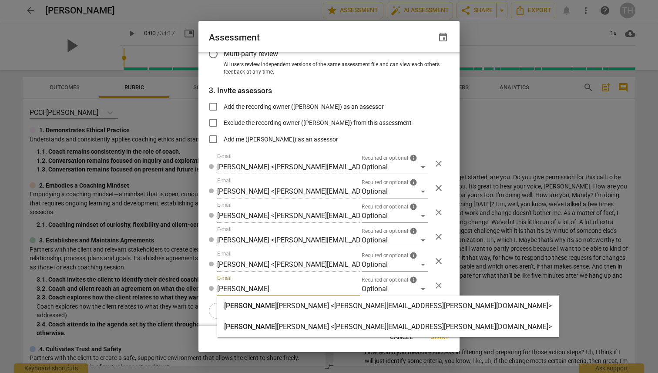
type input "[PERSON_NAME]"
click at [246, 322] on div "[PERSON_NAME] <[PERSON_NAME][EMAIL_ADDRESS][PERSON_NAME][DOMAIN_NAME]>" at bounding box center [388, 327] width 328 height 10
radio input "false"
type input "[PERSON_NAME] <[PERSON_NAME][EMAIL_ADDRESS][PERSON_NAME][DOMAIN_NAME]>"
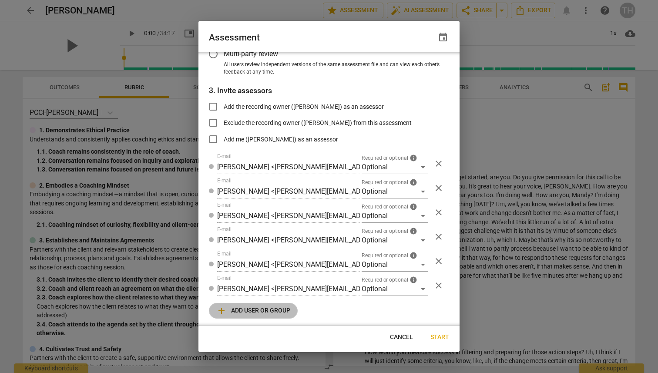
click at [236, 309] on span "add Add user or group" at bounding box center [253, 310] width 74 height 10
radio input "false"
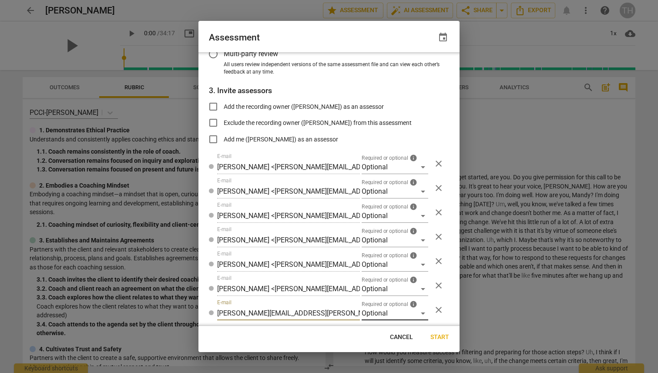
type input "[PERSON_NAME][EMAIL_ADDRESS][PERSON_NAME][DOMAIN_NAME]"
click at [421, 312] on div "Optional" at bounding box center [395, 313] width 67 height 14
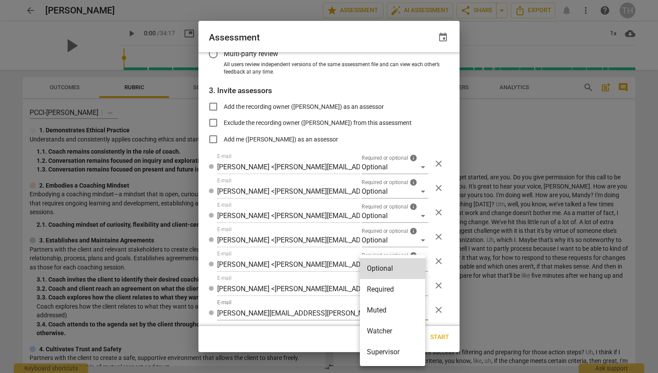
click at [391, 286] on li "Required" at bounding box center [392, 289] width 65 height 21
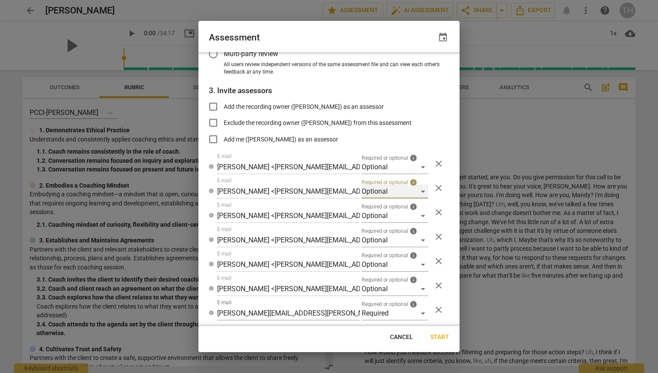
click at [419, 191] on div "Optional" at bounding box center [395, 191] width 67 height 14
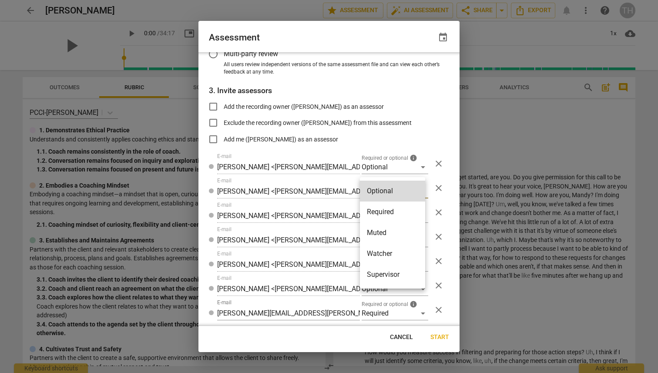
click at [389, 211] on li "Required" at bounding box center [392, 211] width 65 height 21
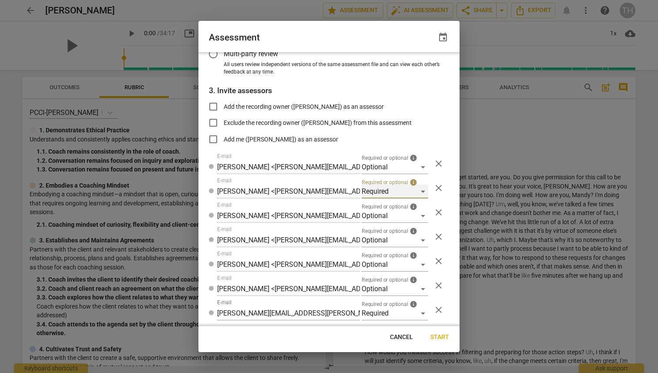
scroll to position [143, 0]
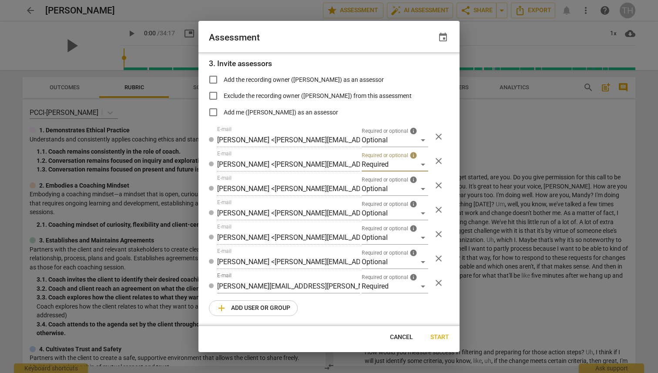
click at [435, 335] on span "Start" at bounding box center [439, 337] width 19 height 9
radio input "false"
type input "[PERSON_NAME] <[PERSON_NAME][EMAIL_ADDRESS][PERSON_NAME][DOMAIN_NAME]>"
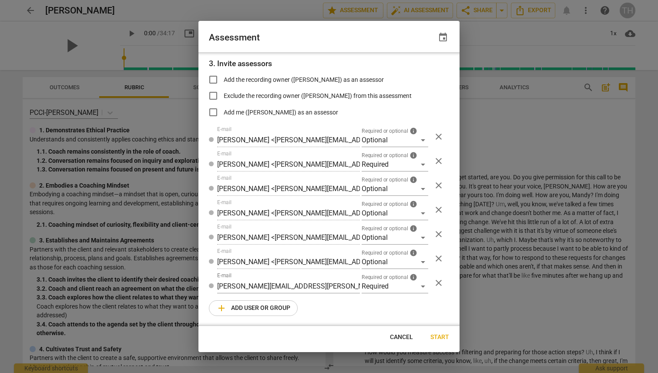
type input "[PERSON_NAME] <[PERSON_NAME][EMAIL_ADDRESS][PERSON_NAME][DOMAIN_NAME]>"
type input "[PERSON_NAME] <[PERSON_NAME][EMAIL_ADDRESS][DOMAIN_NAME]>"
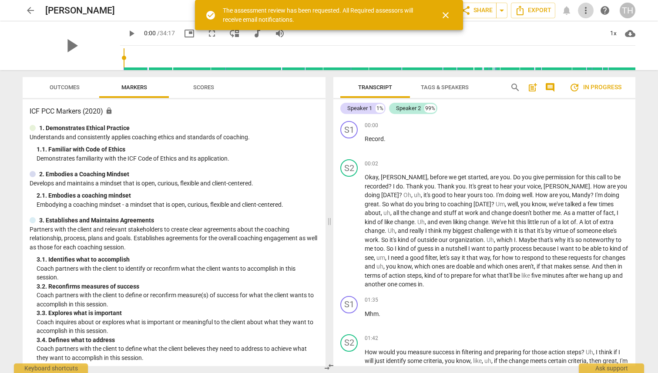
click at [584, 13] on span "more_vert" at bounding box center [585, 10] width 10 height 10
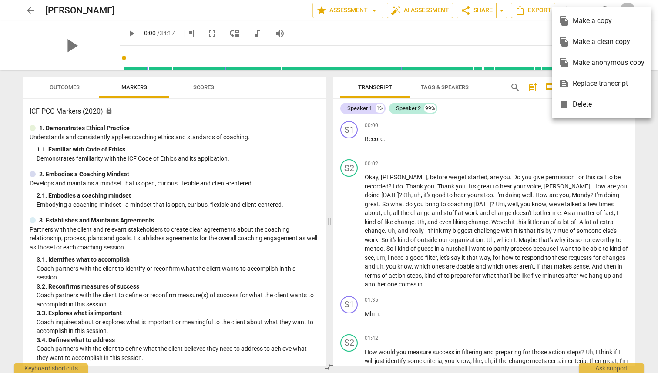
click at [515, 150] on div at bounding box center [329, 186] width 658 height 373
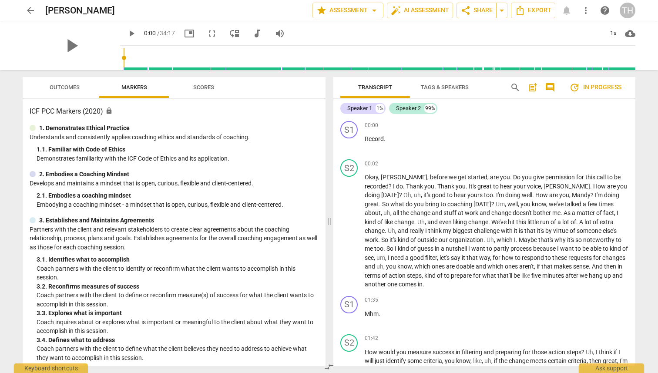
click at [627, 11] on div "TH" at bounding box center [628, 11] width 16 height 16
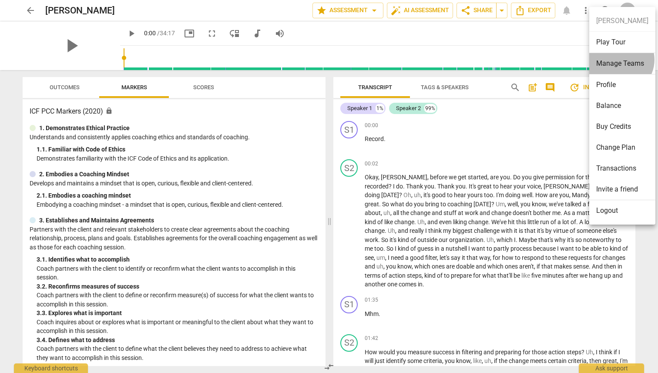
click at [618, 60] on li "Manage Teams" at bounding box center [622, 63] width 66 height 21
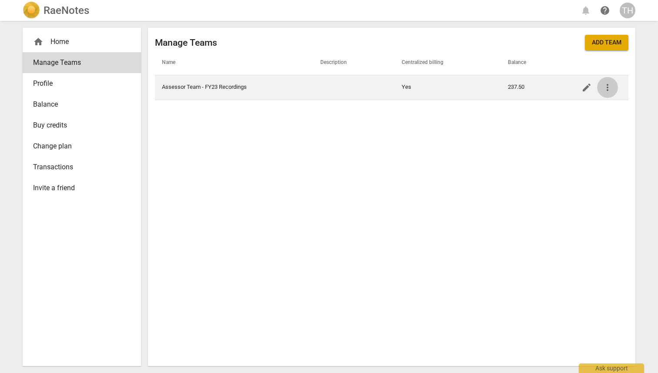
click at [606, 84] on span "more_vert" at bounding box center [607, 87] width 10 height 10
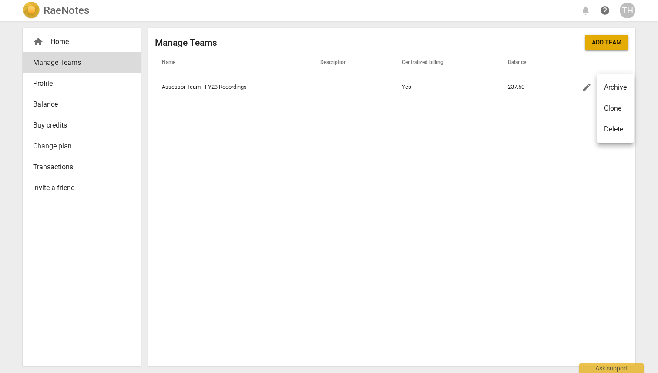
click at [587, 87] on div at bounding box center [329, 186] width 658 height 373
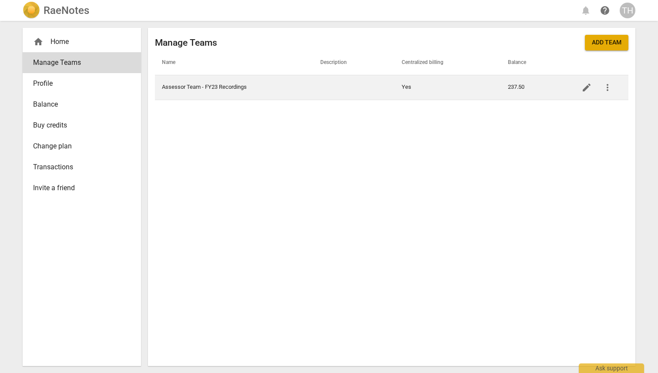
click at [585, 87] on span "edit" at bounding box center [586, 87] width 10 height 10
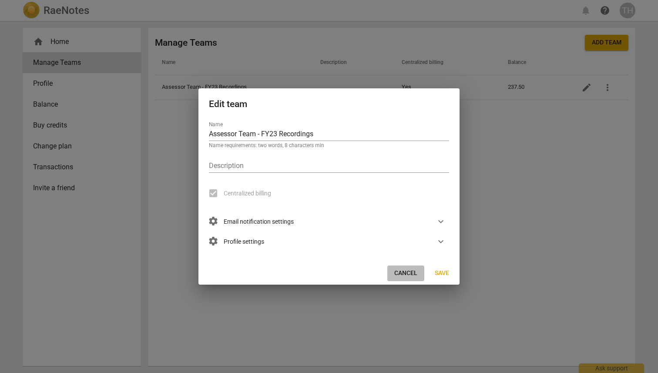
click at [409, 274] on span "Cancel" at bounding box center [405, 273] width 23 height 9
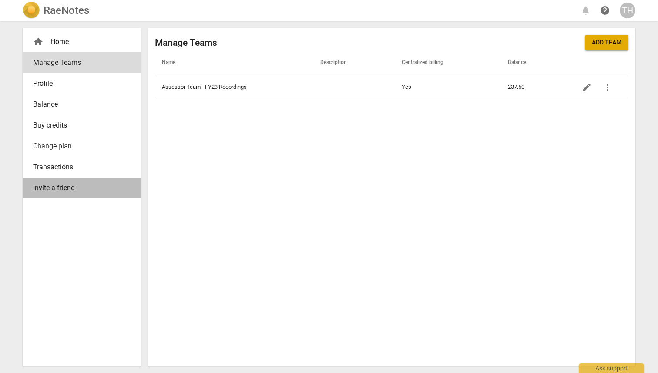
click at [64, 185] on span "Invite a friend" at bounding box center [78, 188] width 91 height 10
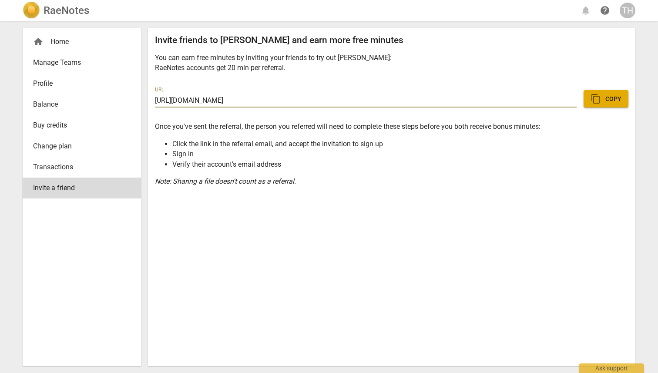
click at [66, 62] on span "Manage Teams" at bounding box center [78, 62] width 91 height 10
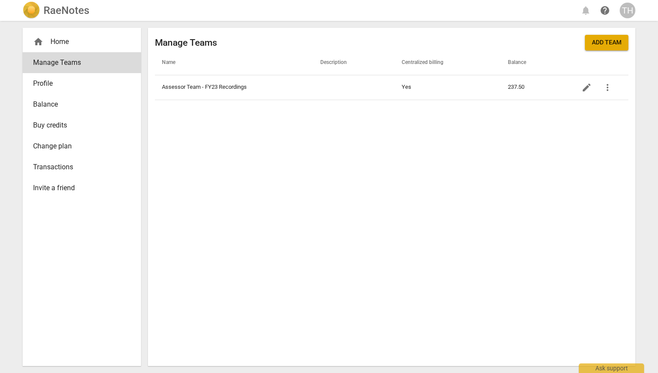
click at [626, 10] on div "TH" at bounding box center [628, 11] width 16 height 16
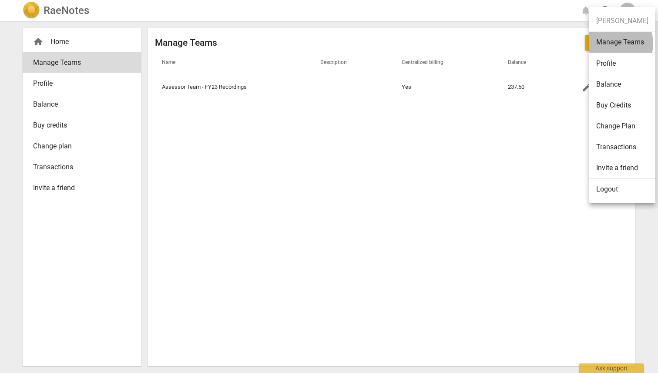
click at [612, 44] on li "Manage Teams" at bounding box center [622, 42] width 66 height 21
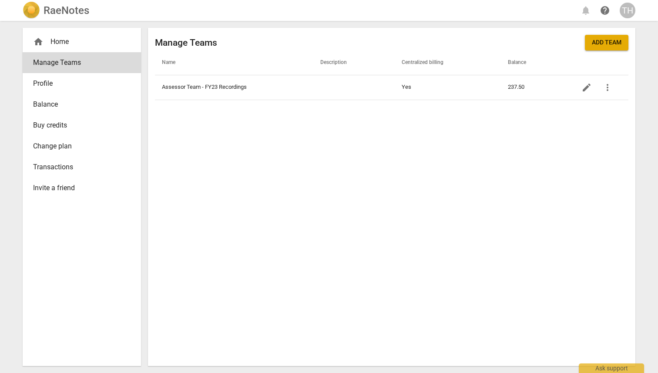
click at [58, 42] on div "home Home" at bounding box center [78, 42] width 91 height 10
